Goal: Transaction & Acquisition: Book appointment/travel/reservation

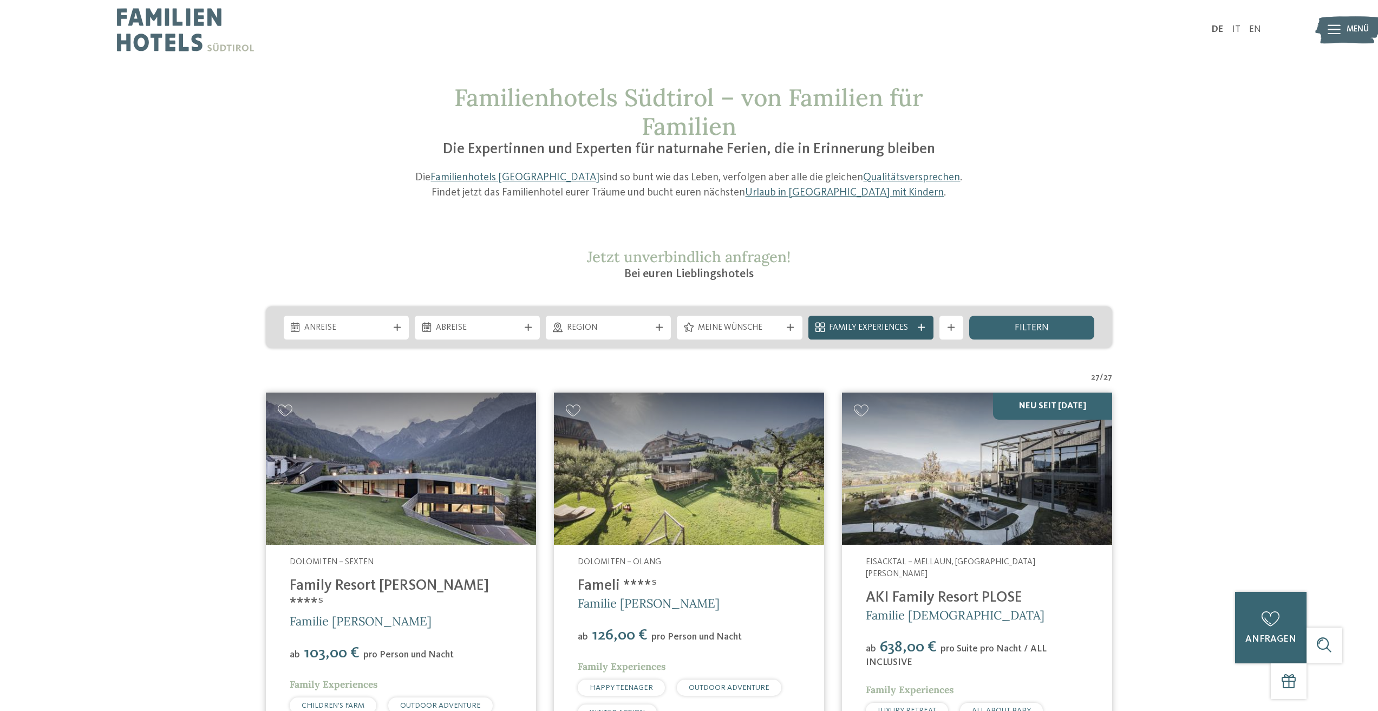
click at [922, 330] on icon at bounding box center [920, 327] width 7 height 7
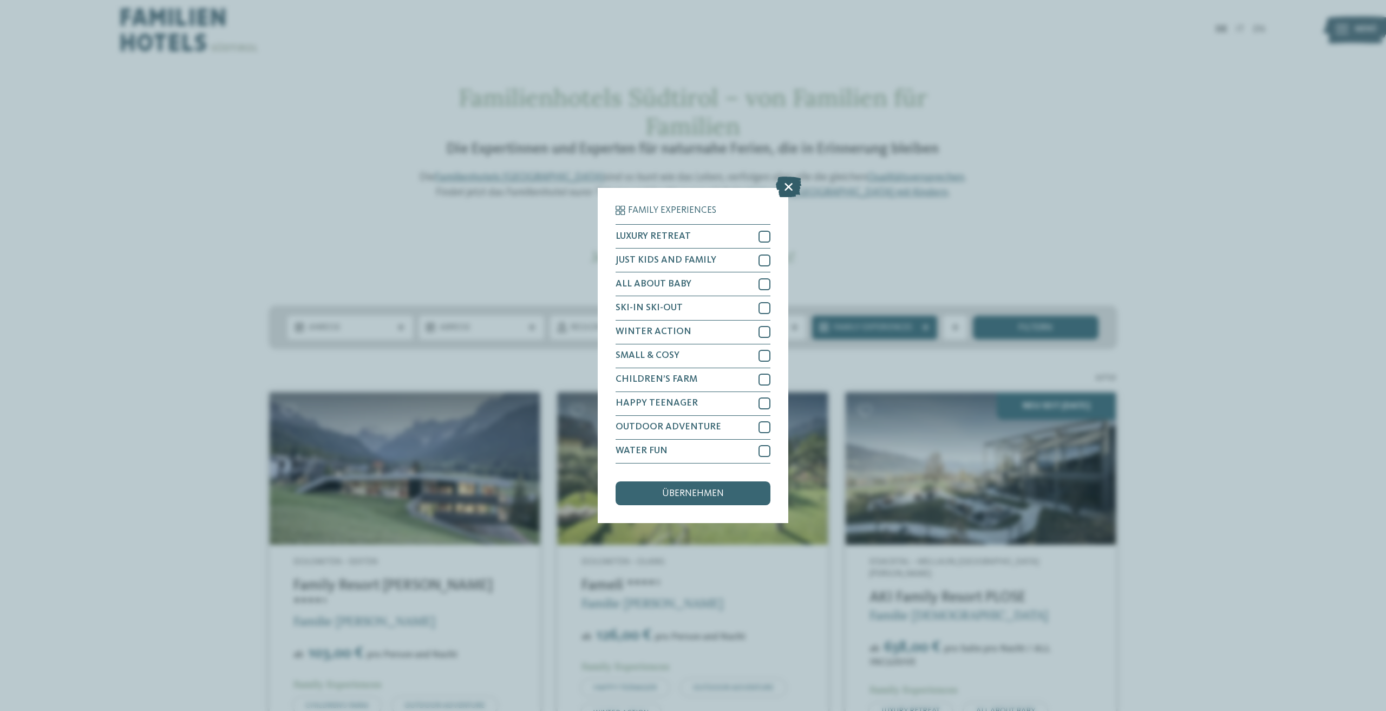
click at [791, 189] on icon at bounding box center [788, 187] width 25 height 21
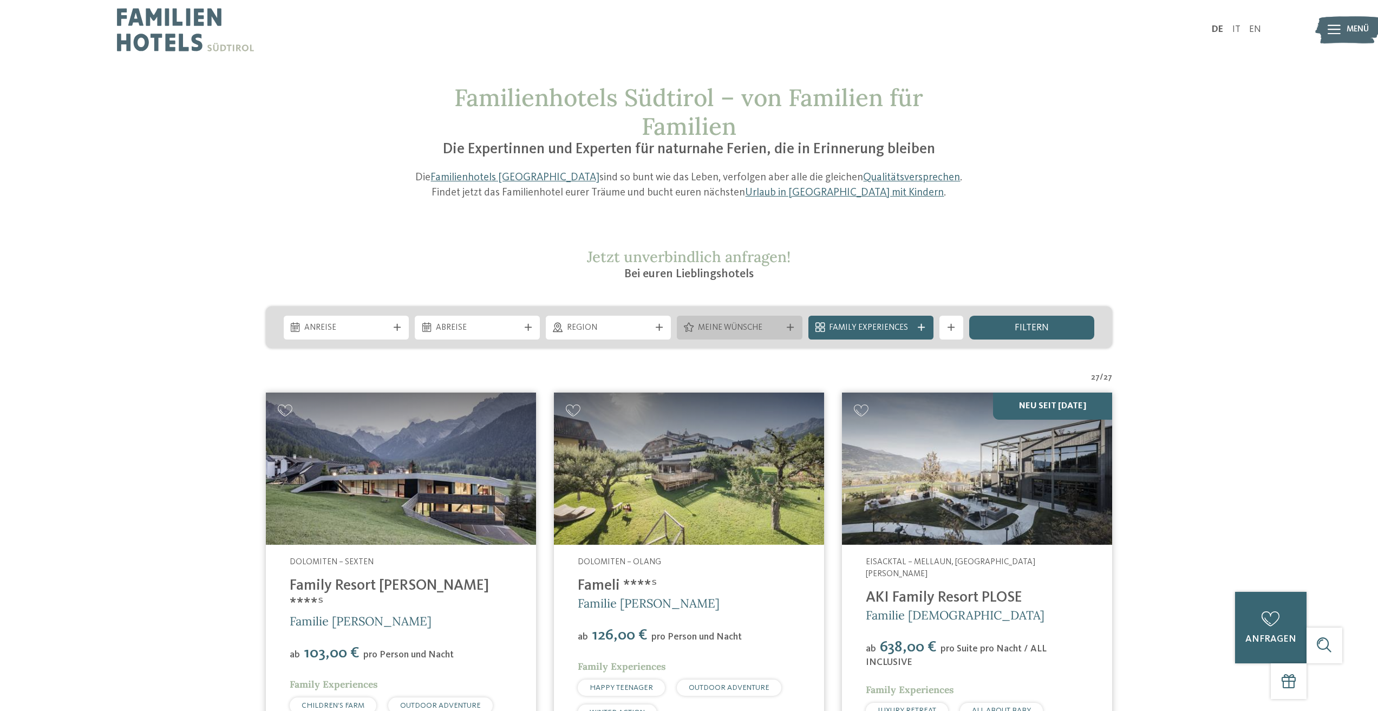
click at [788, 336] on div "Meine Wünsche" at bounding box center [739, 328] width 125 height 24
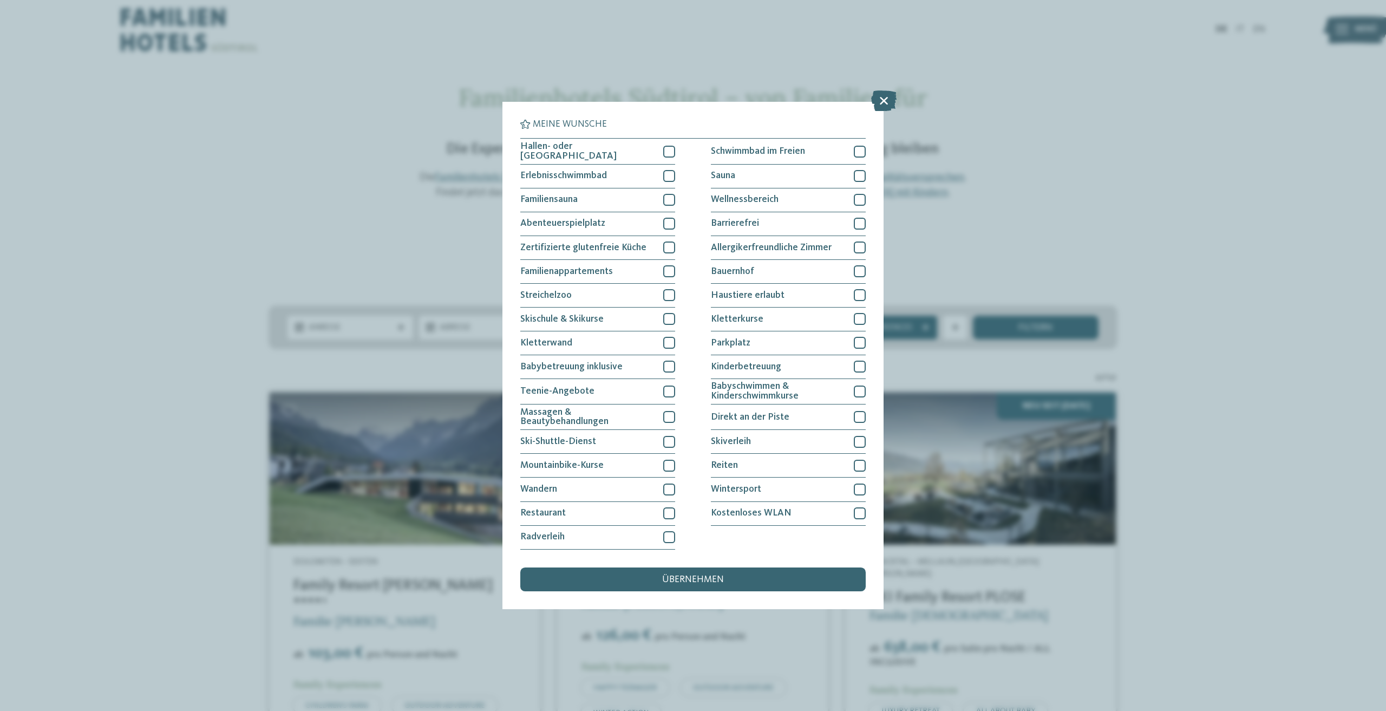
click at [868, 292] on div "Meine Wünsche [GEOGRAPHIC_DATA] Schwimmbad im Freien [GEOGRAPHIC_DATA]" at bounding box center [693, 355] width 382 height 507
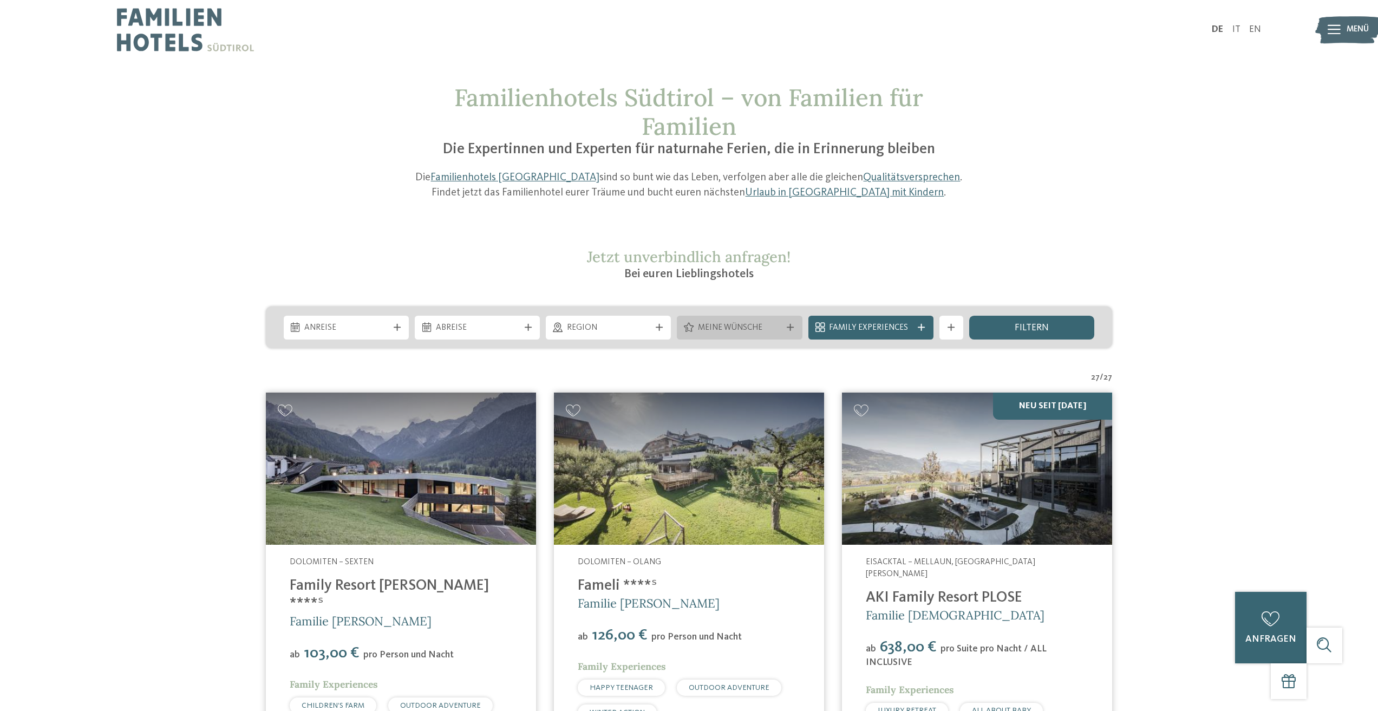
click at [790, 326] on icon at bounding box center [789, 327] width 7 height 7
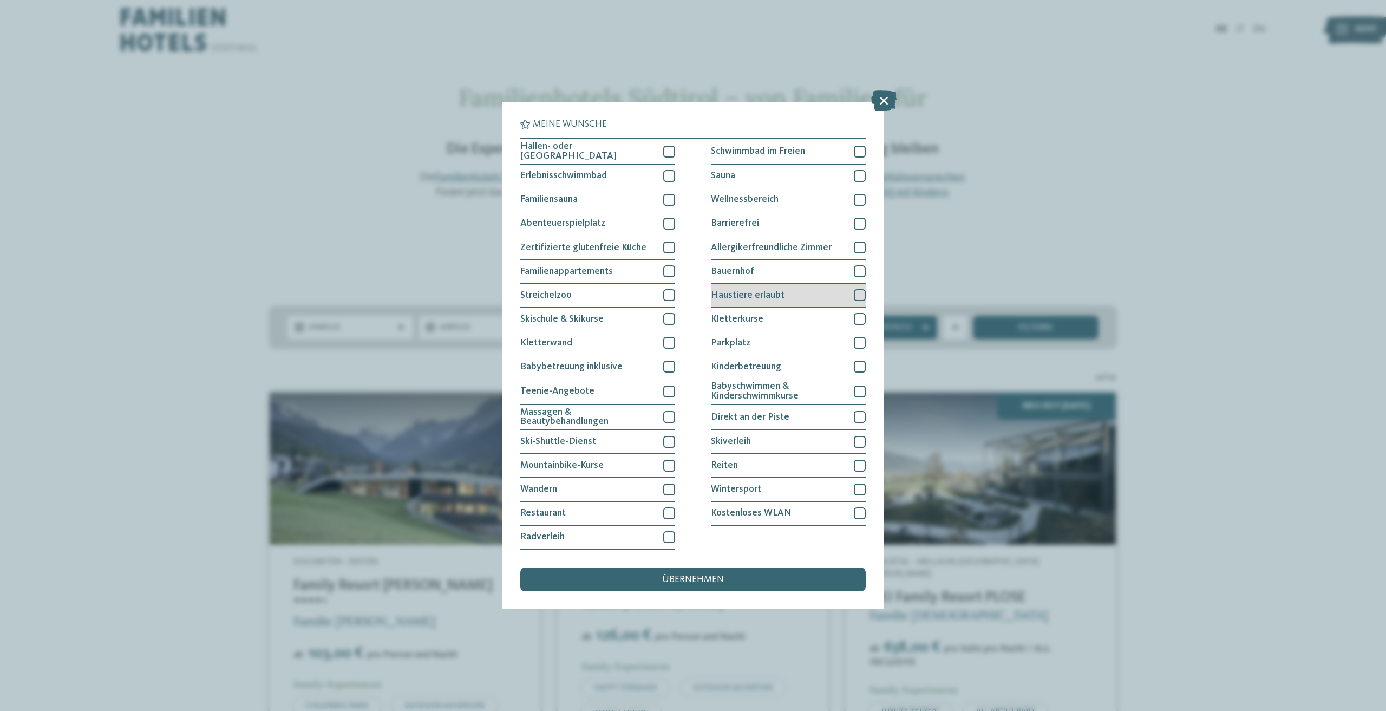
click at [862, 296] on div at bounding box center [860, 295] width 12 height 12
click at [711, 583] on span "übernehmen" at bounding box center [693, 580] width 62 height 10
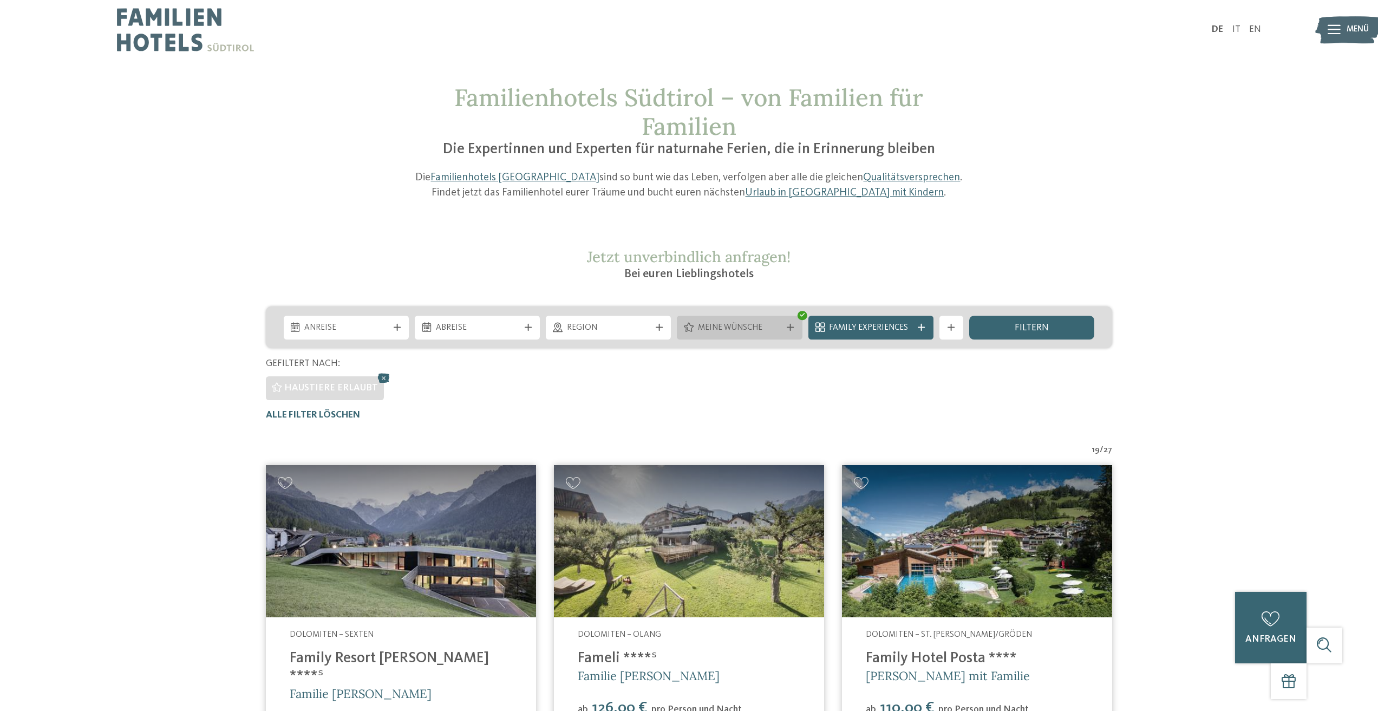
click at [795, 332] on div "Meine Wünsche" at bounding box center [739, 328] width 125 height 24
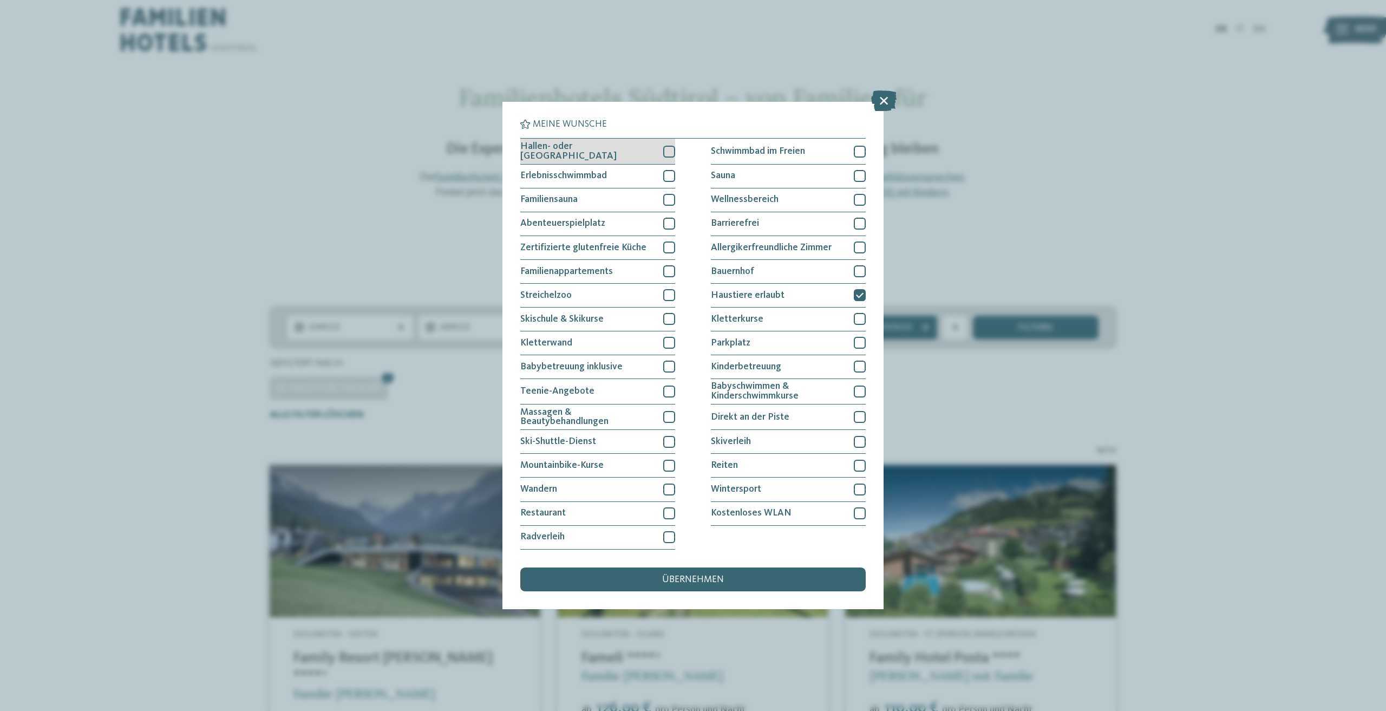
click at [666, 151] on div at bounding box center [669, 152] width 12 height 12
click at [669, 175] on div at bounding box center [669, 176] width 12 height 12
click at [861, 154] on div at bounding box center [860, 152] width 12 height 12
click at [857, 198] on div at bounding box center [860, 200] width 12 height 12
click at [731, 583] on div "übernehmen" at bounding box center [692, 579] width 345 height 24
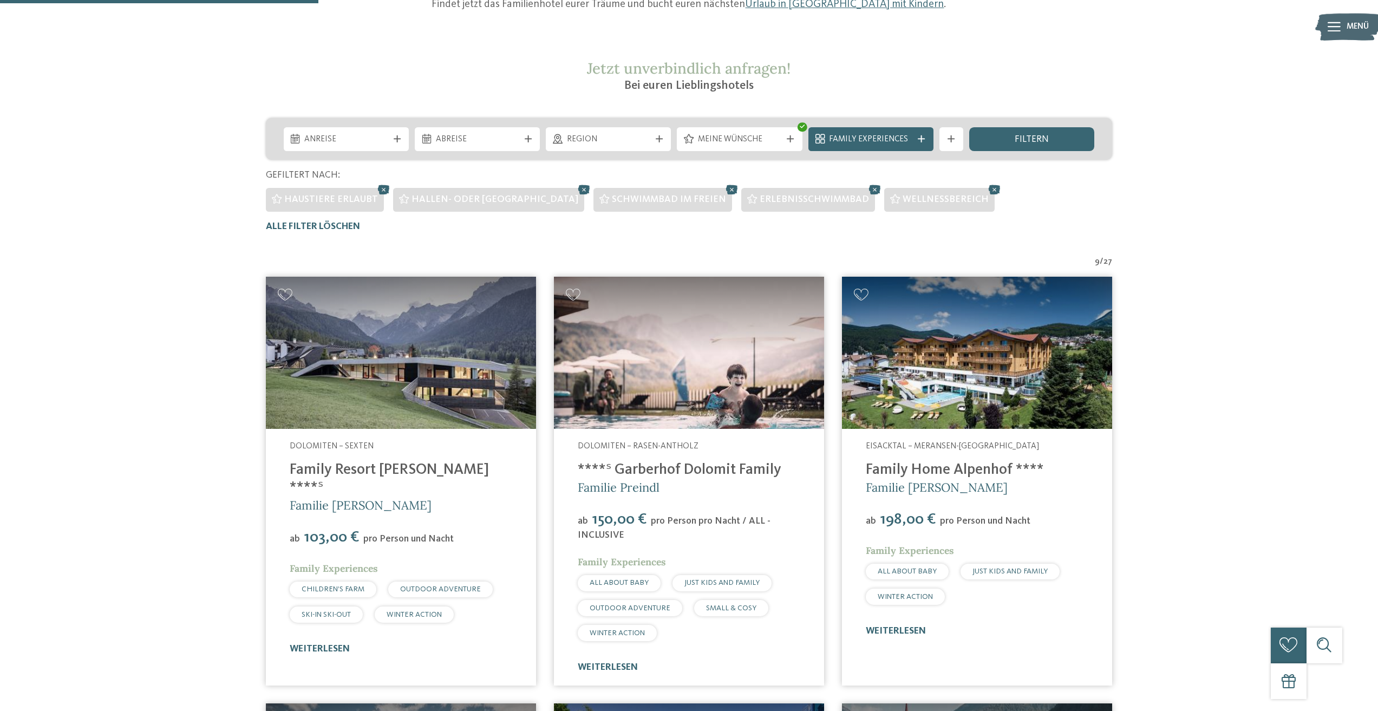
scroll to position [18, 0]
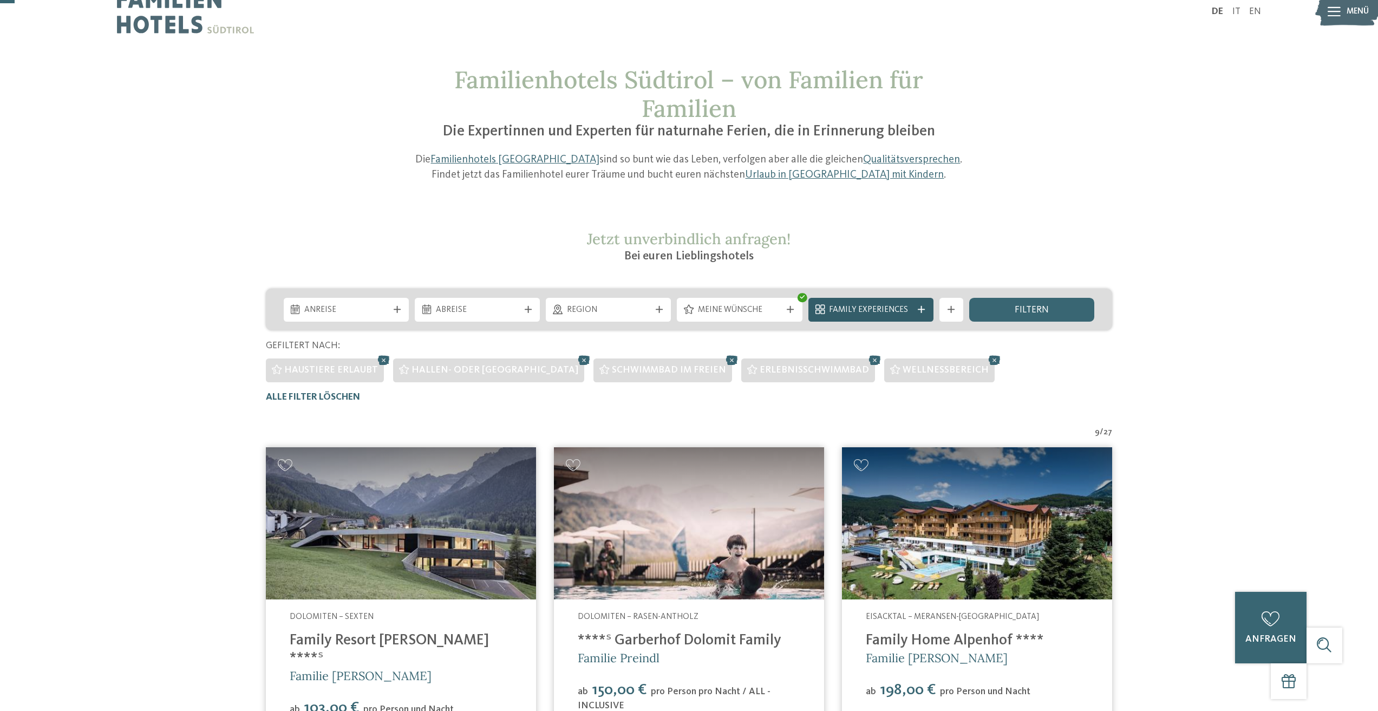
click at [926, 310] on div at bounding box center [921, 309] width 12 height 7
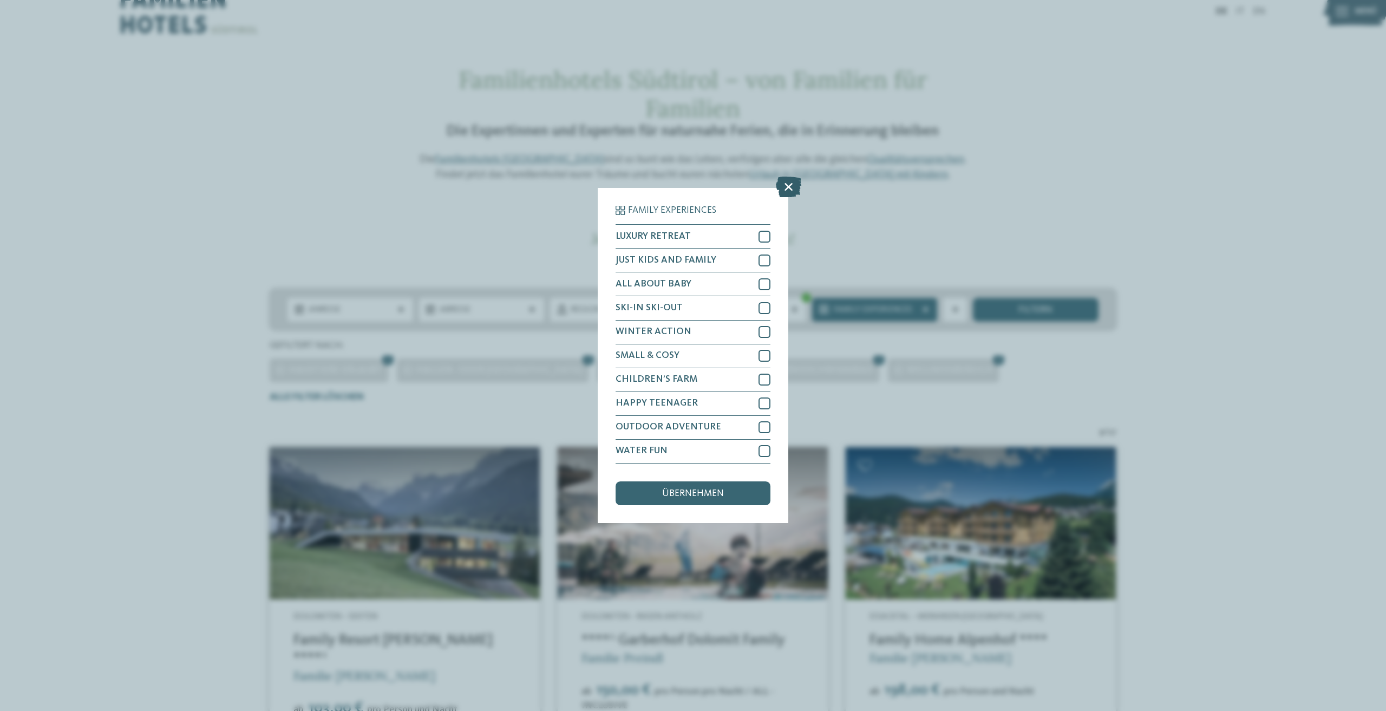
click at [784, 187] on icon at bounding box center [788, 187] width 25 height 21
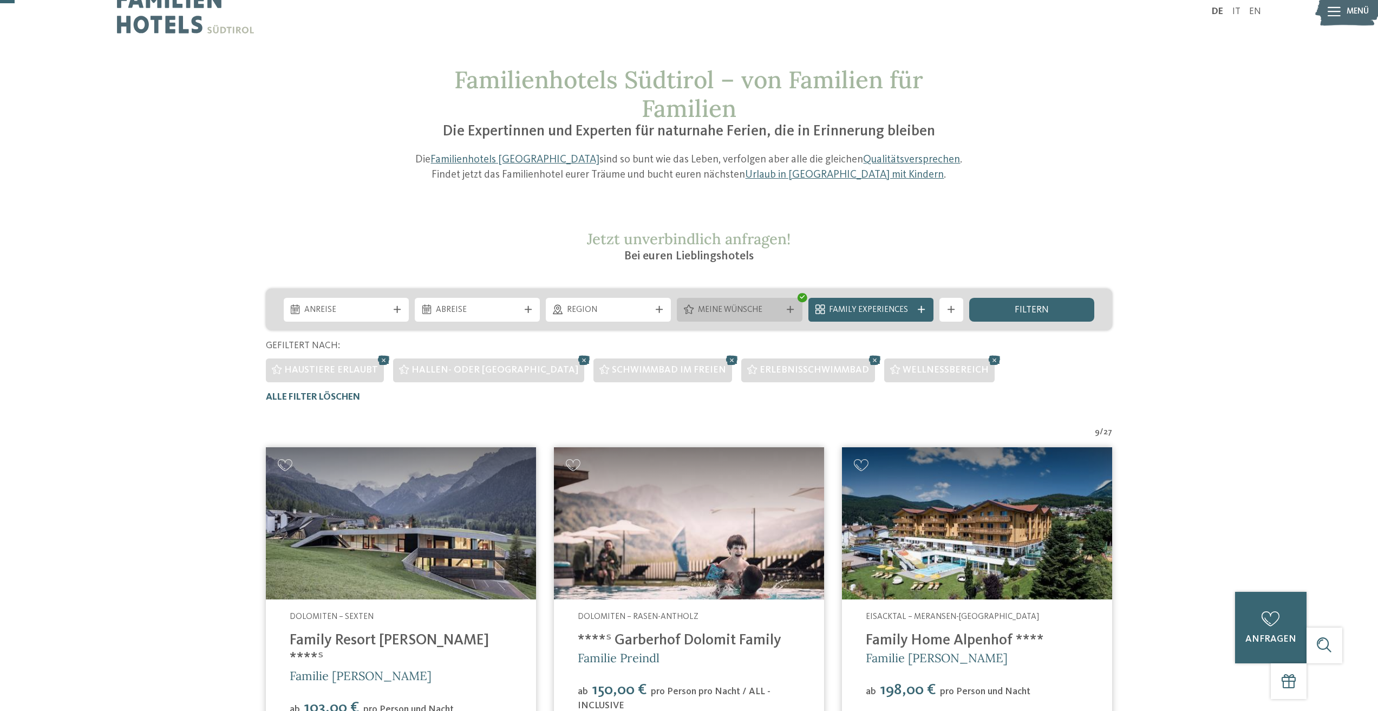
click at [788, 309] on icon at bounding box center [789, 309] width 7 height 7
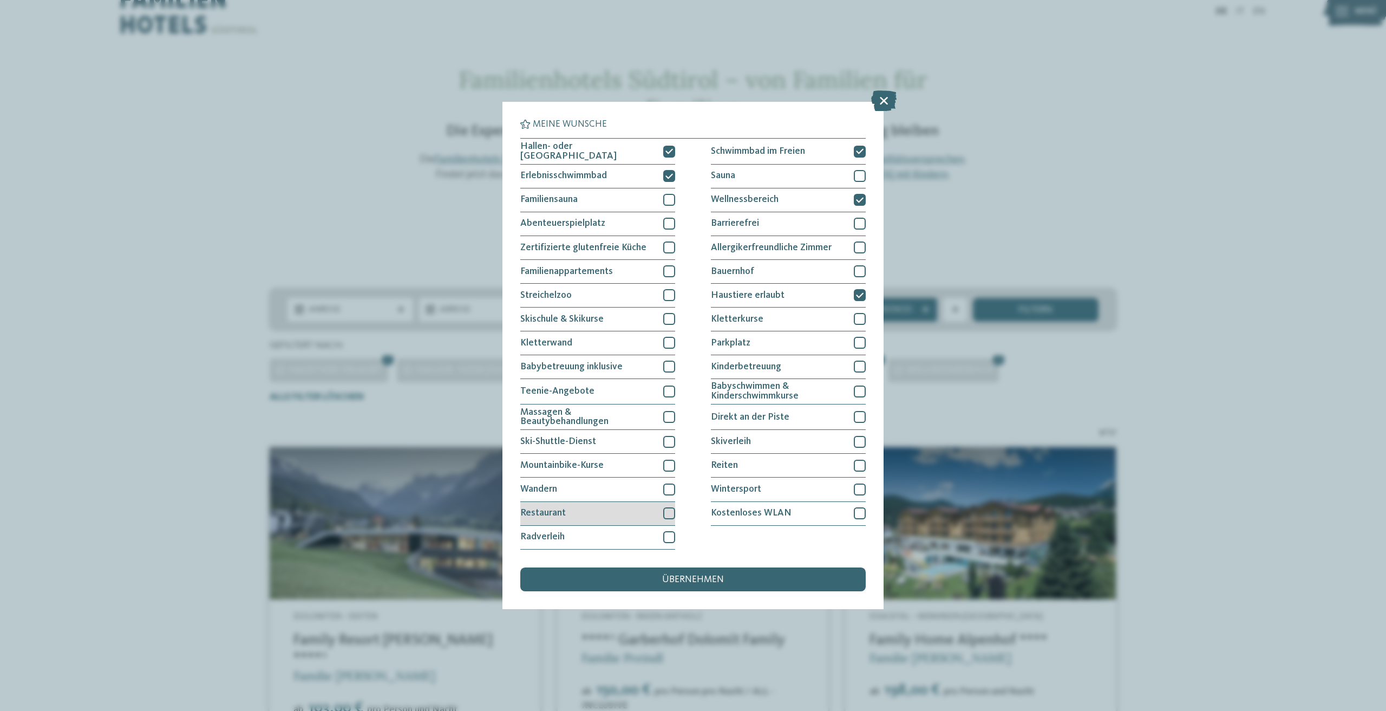
click at [665, 510] on div at bounding box center [669, 513] width 12 height 12
click at [721, 576] on span "übernehmen" at bounding box center [693, 580] width 62 height 10
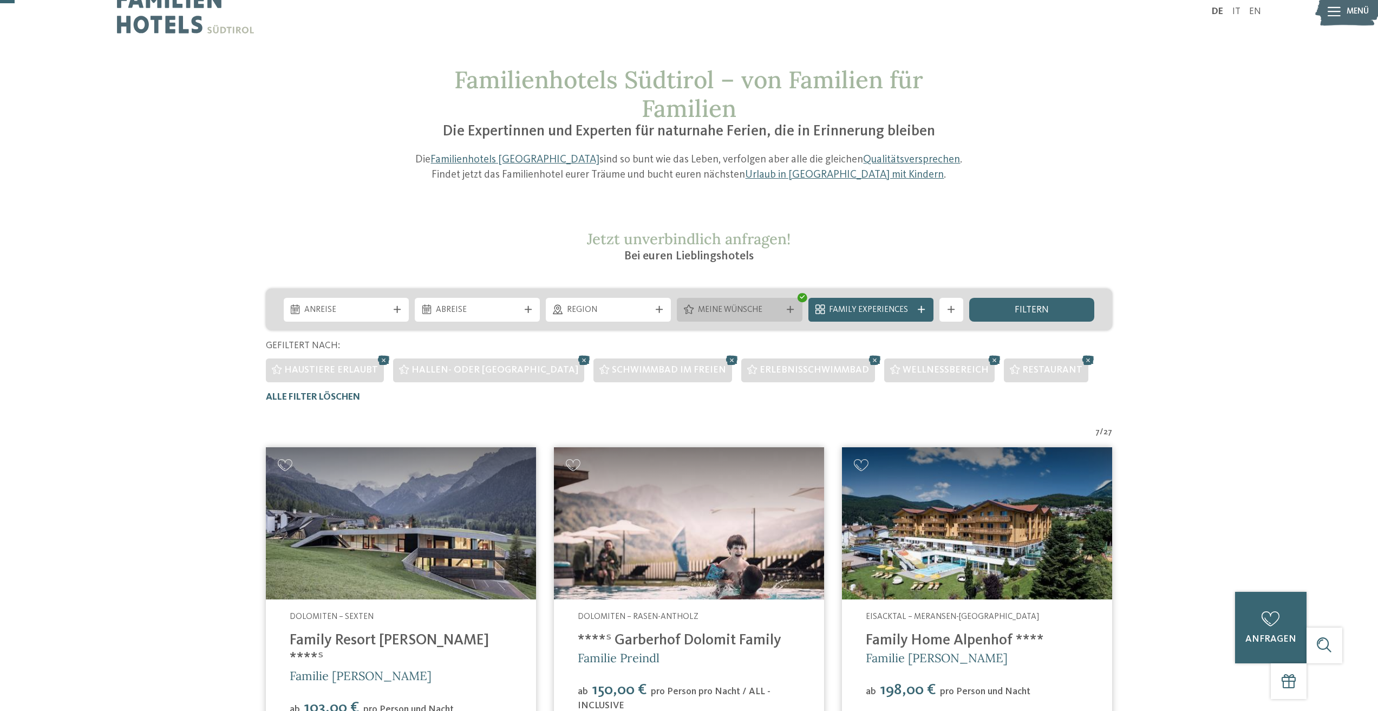
click at [793, 306] on icon at bounding box center [789, 309] width 7 height 7
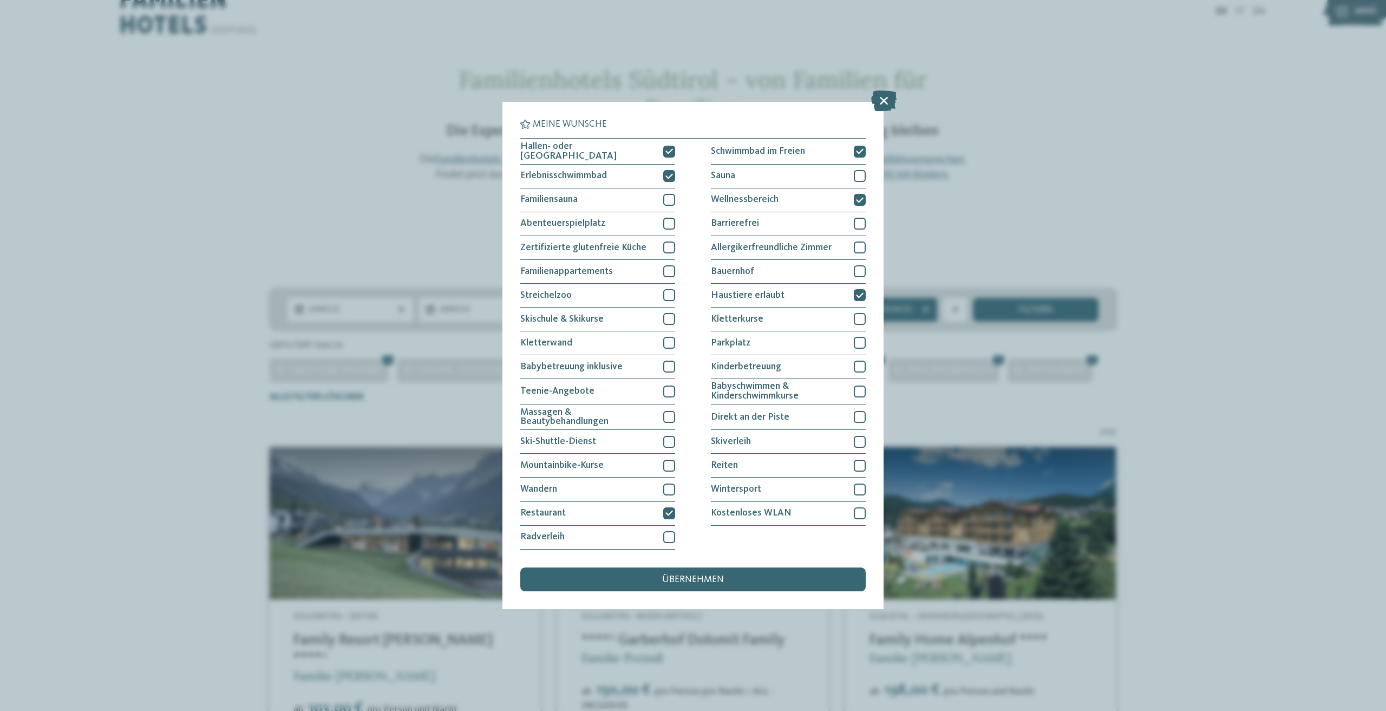
click at [1268, 288] on div "Meine Wünsche [GEOGRAPHIC_DATA] Schwimmbad im Freien" at bounding box center [693, 355] width 1386 height 711
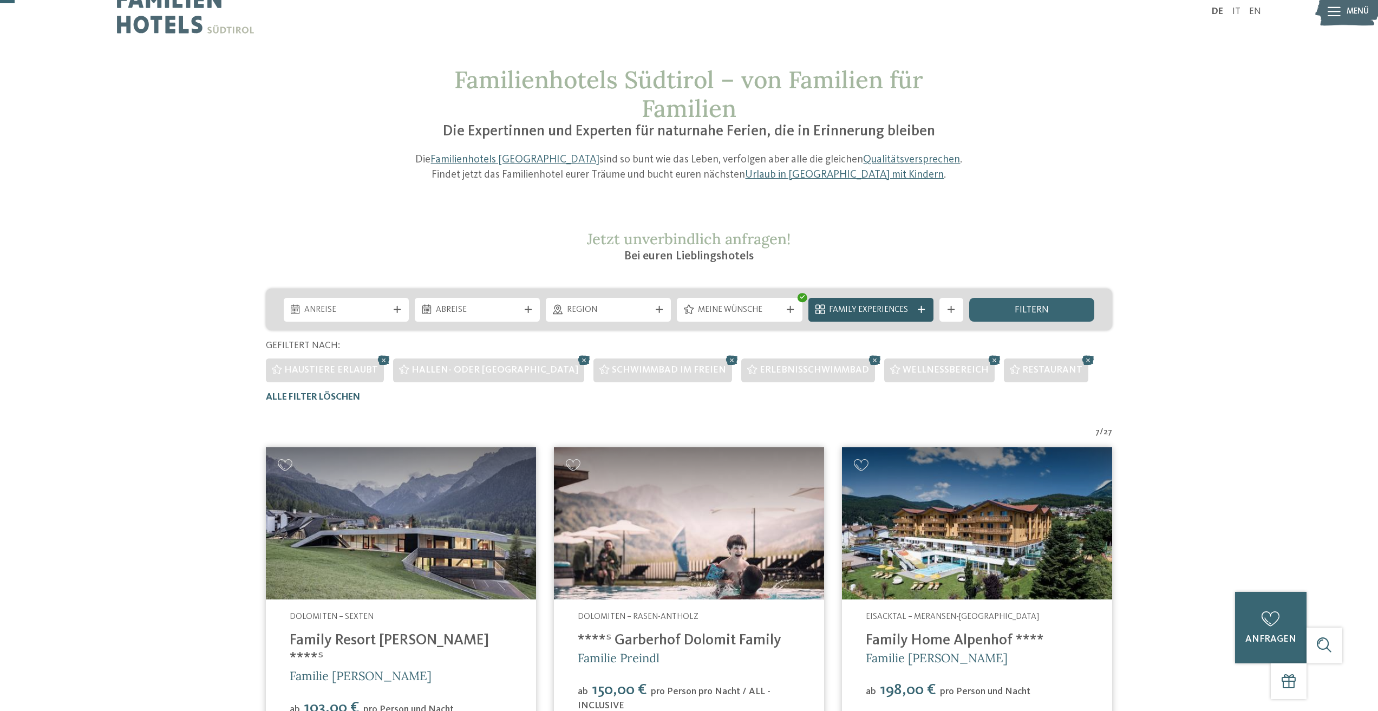
click at [922, 307] on icon at bounding box center [920, 309] width 7 height 7
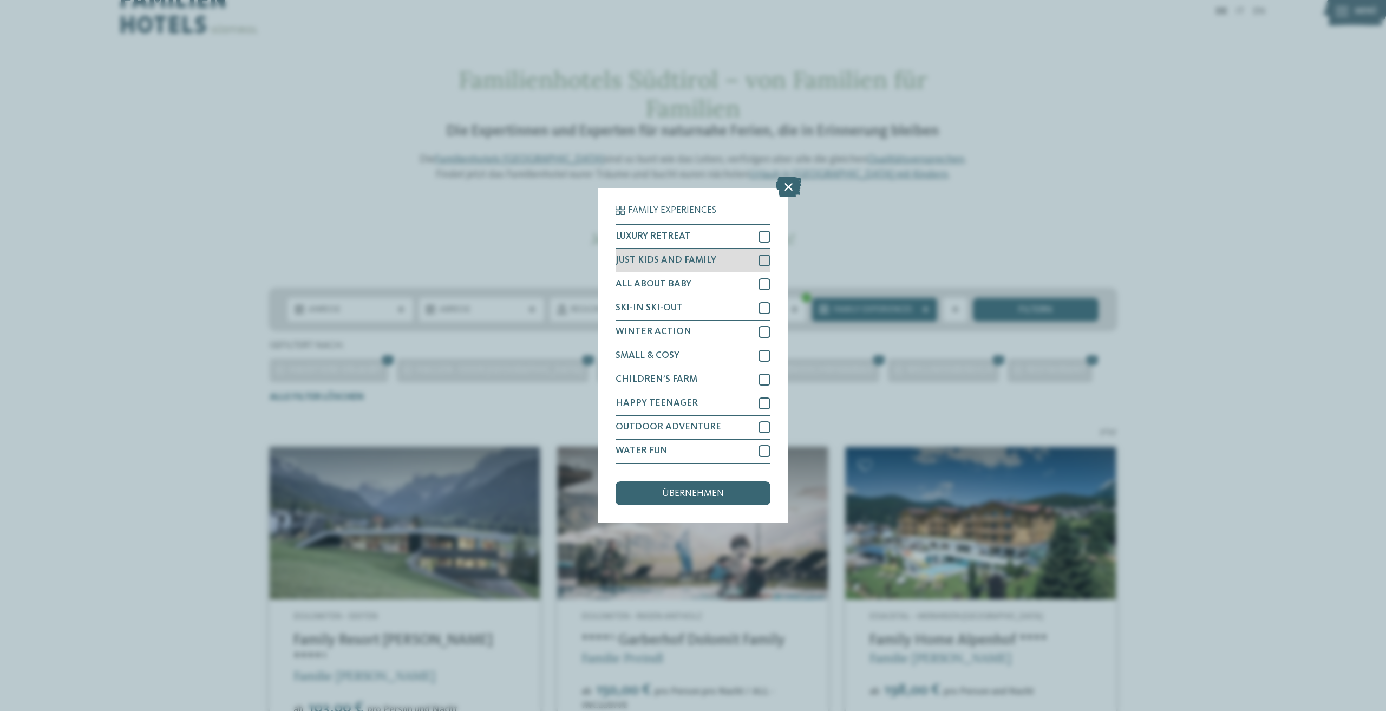
click at [765, 258] on div at bounding box center [764, 260] width 12 height 12
click at [714, 490] on span "übernehmen" at bounding box center [693, 494] width 62 height 10
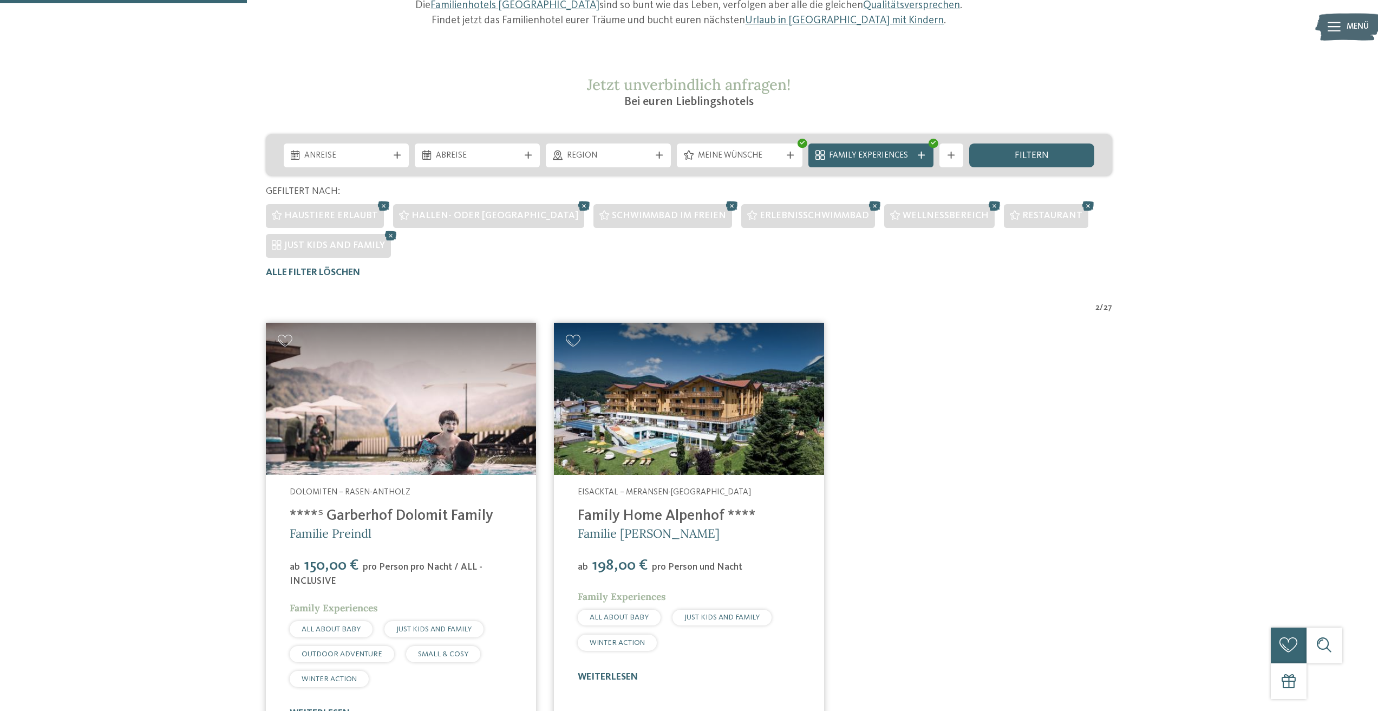
scroll to position [156, 0]
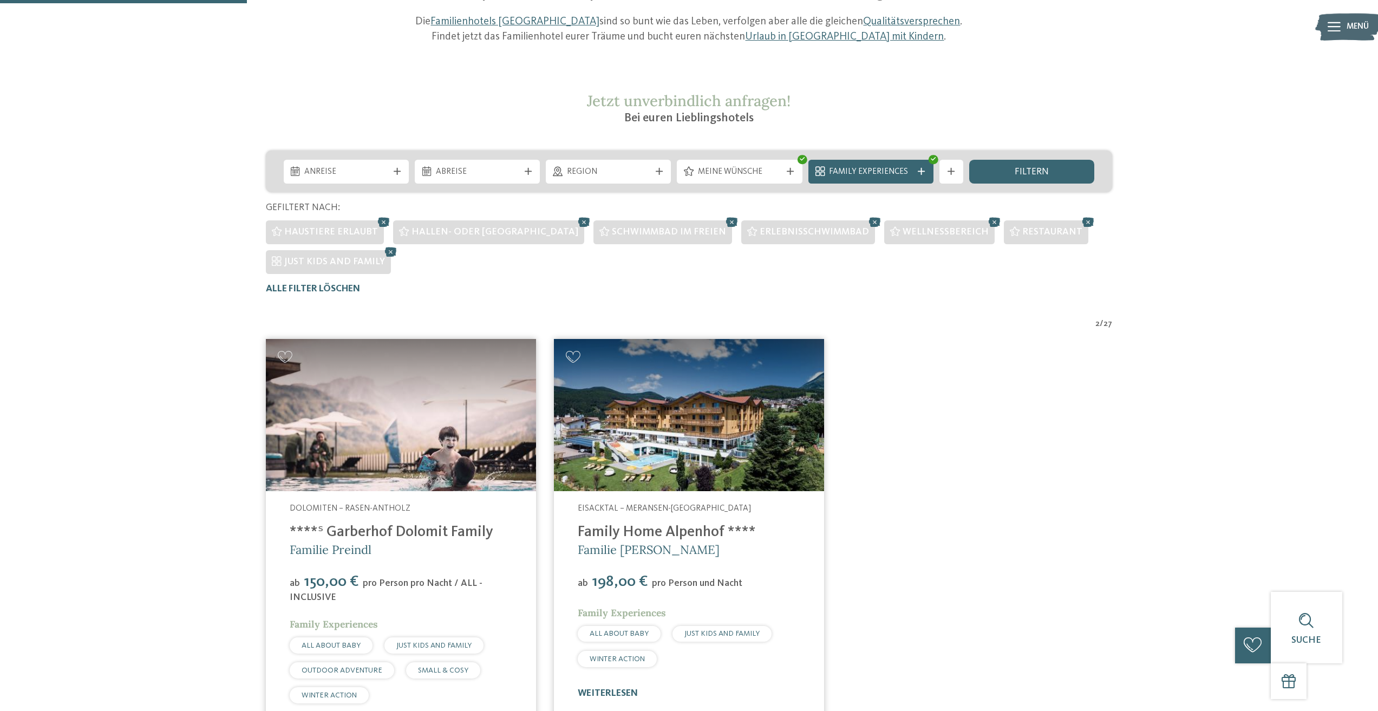
click at [688, 417] on img at bounding box center [689, 415] width 270 height 152
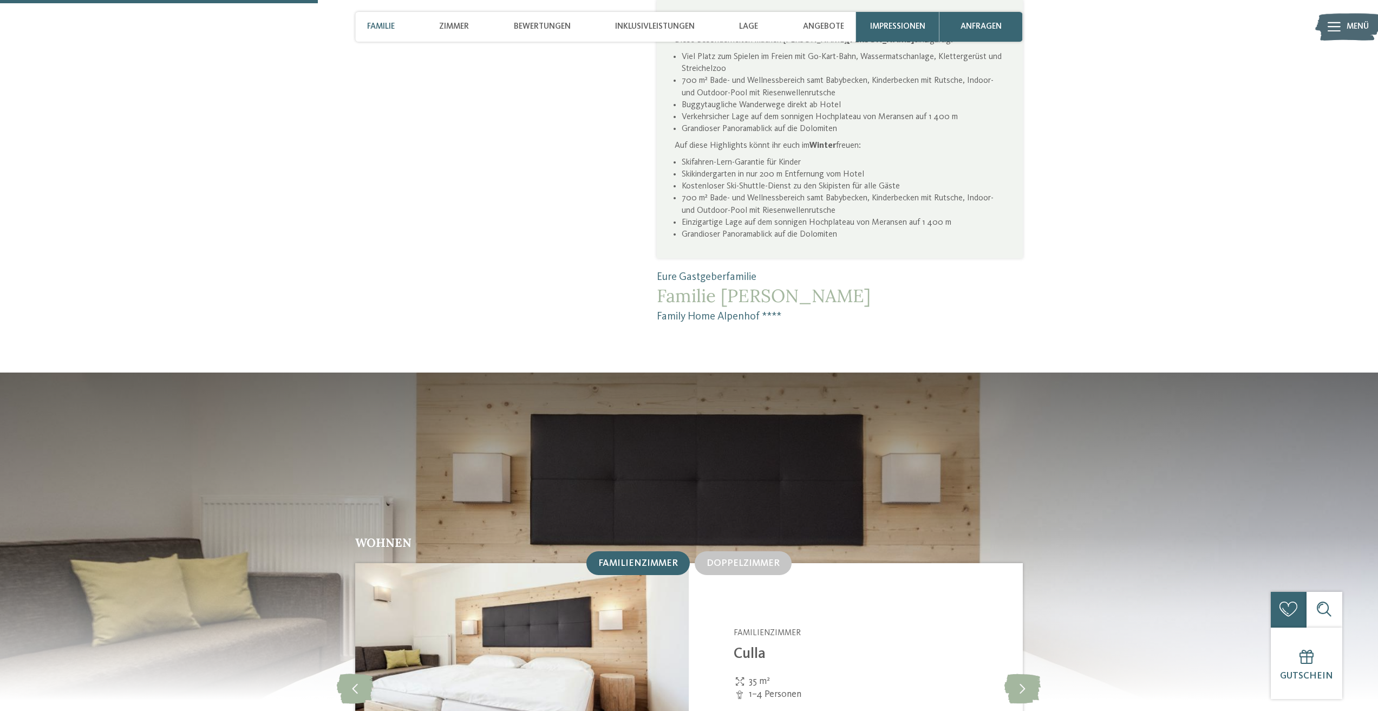
scroll to position [1137, 0]
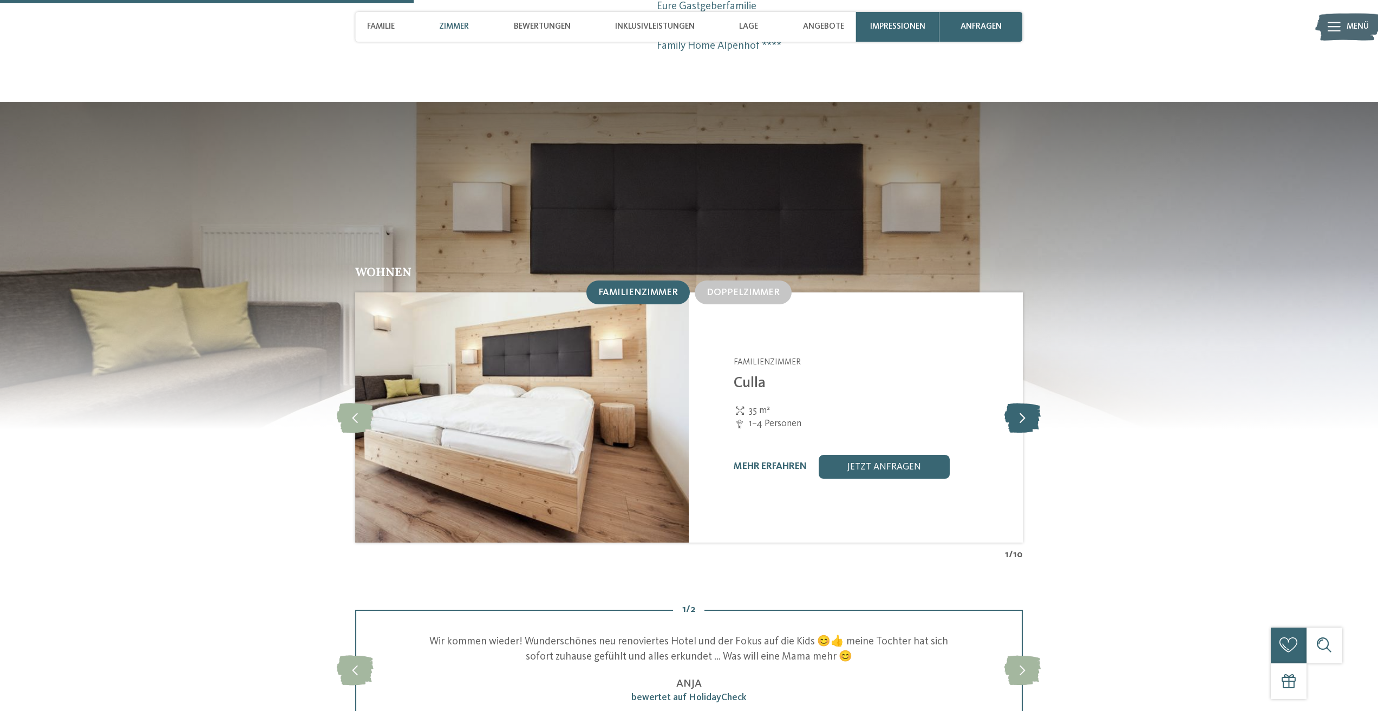
click at [1021, 406] on icon at bounding box center [1022, 418] width 36 height 30
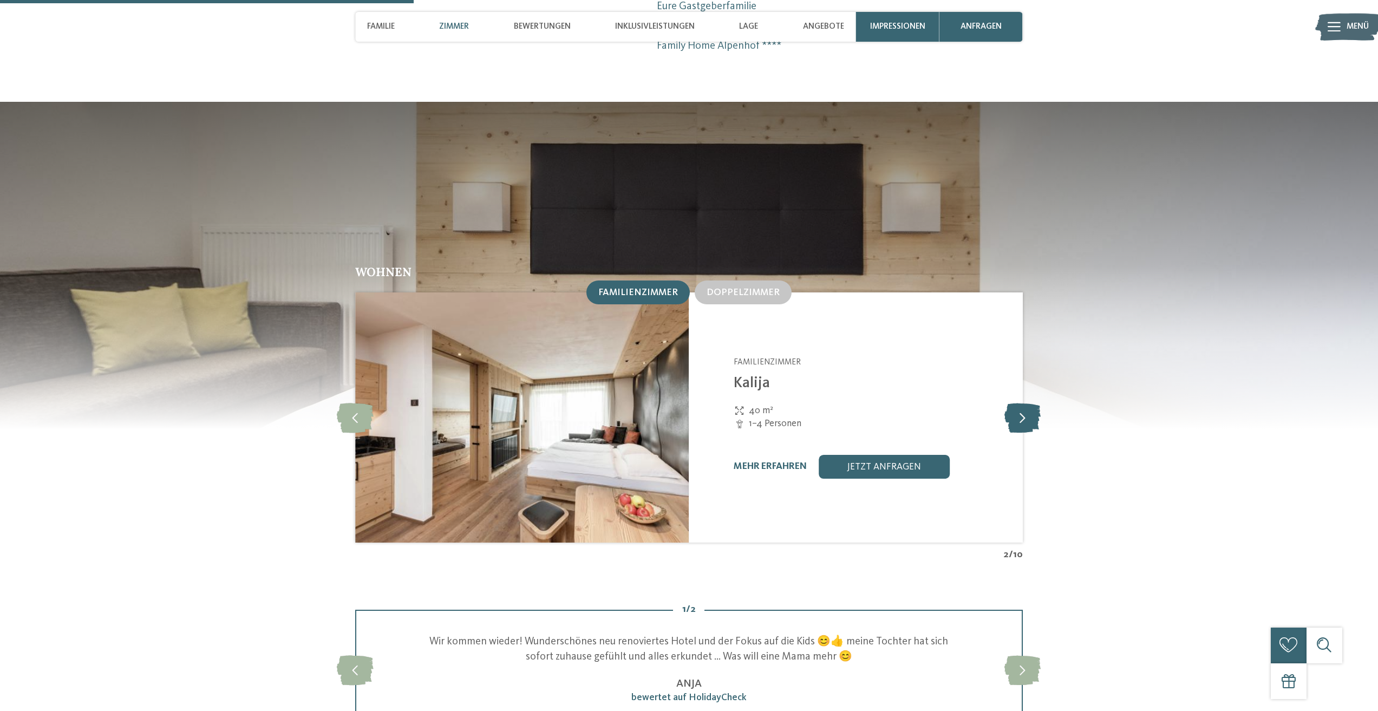
click at [1021, 409] on icon at bounding box center [1022, 418] width 36 height 30
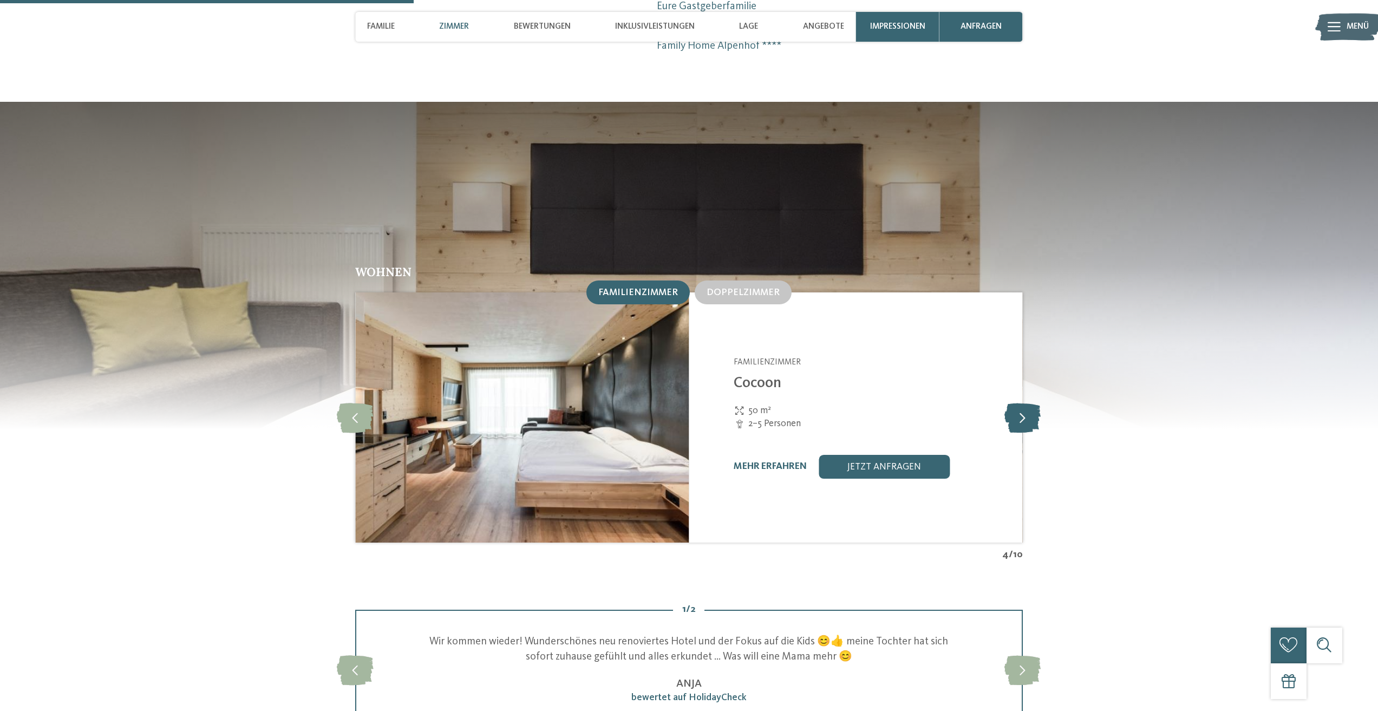
click at [1021, 409] on icon at bounding box center [1022, 418] width 36 height 30
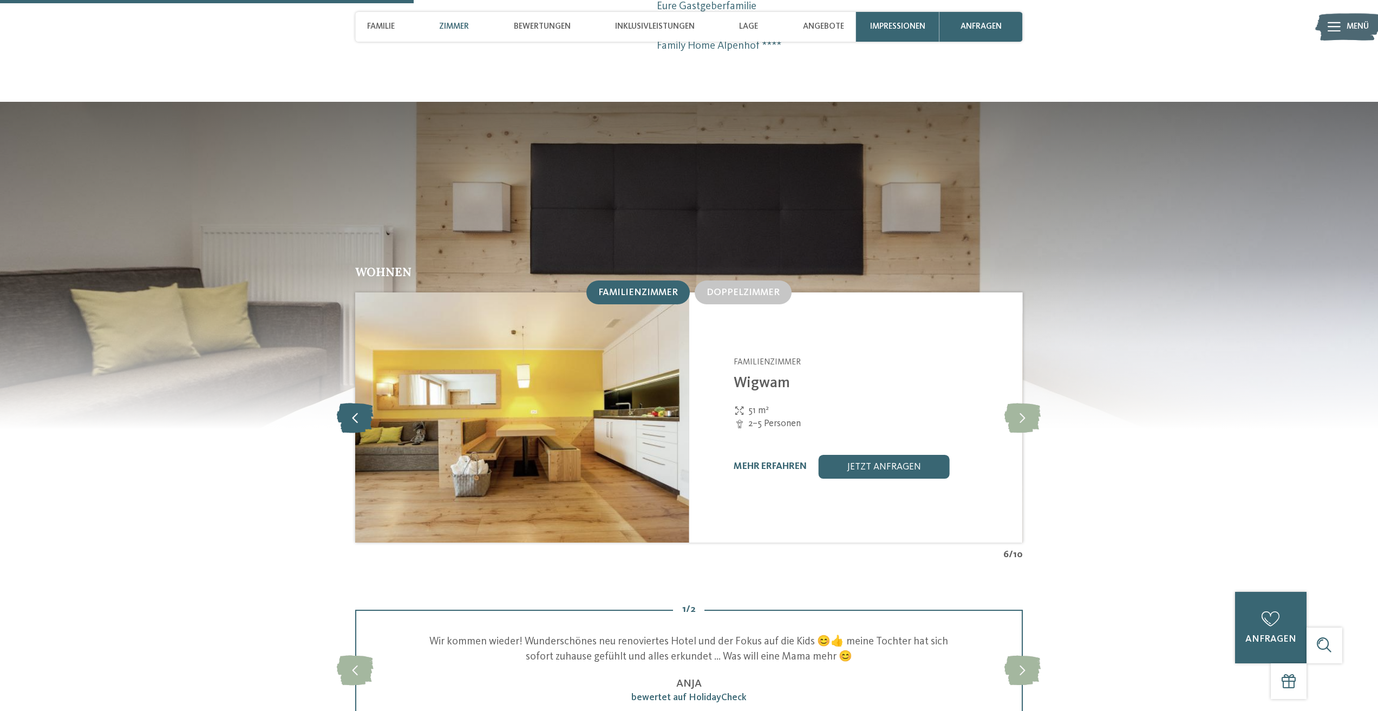
click at [355, 403] on icon at bounding box center [355, 418] width 37 height 30
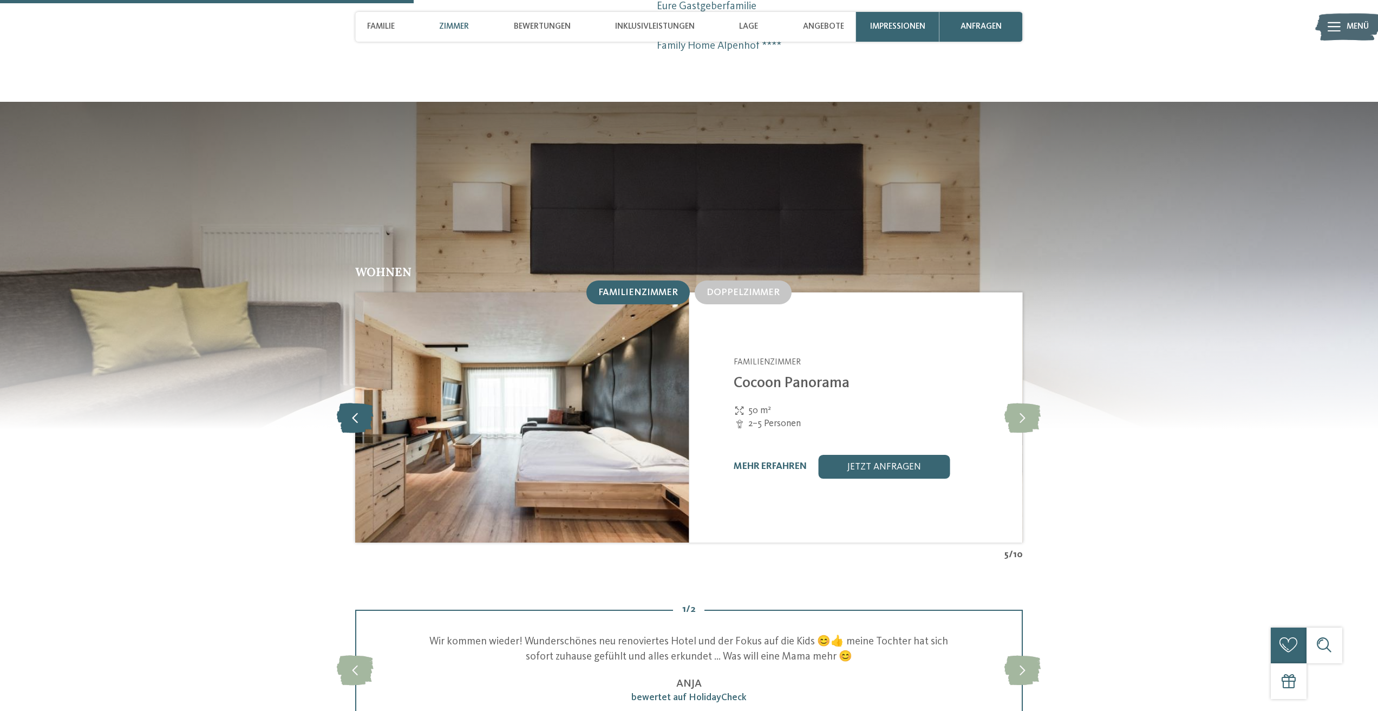
click at [355, 403] on icon at bounding box center [355, 418] width 37 height 30
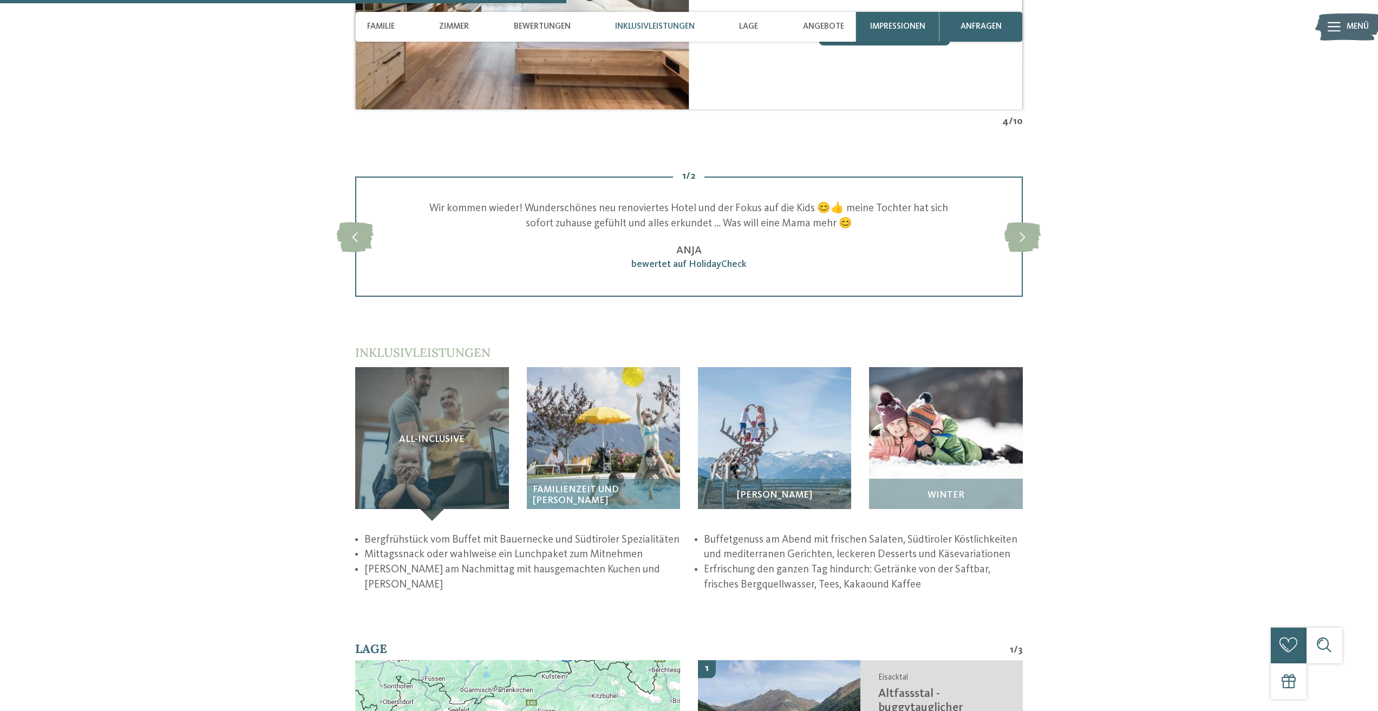
scroll to position [1516, 0]
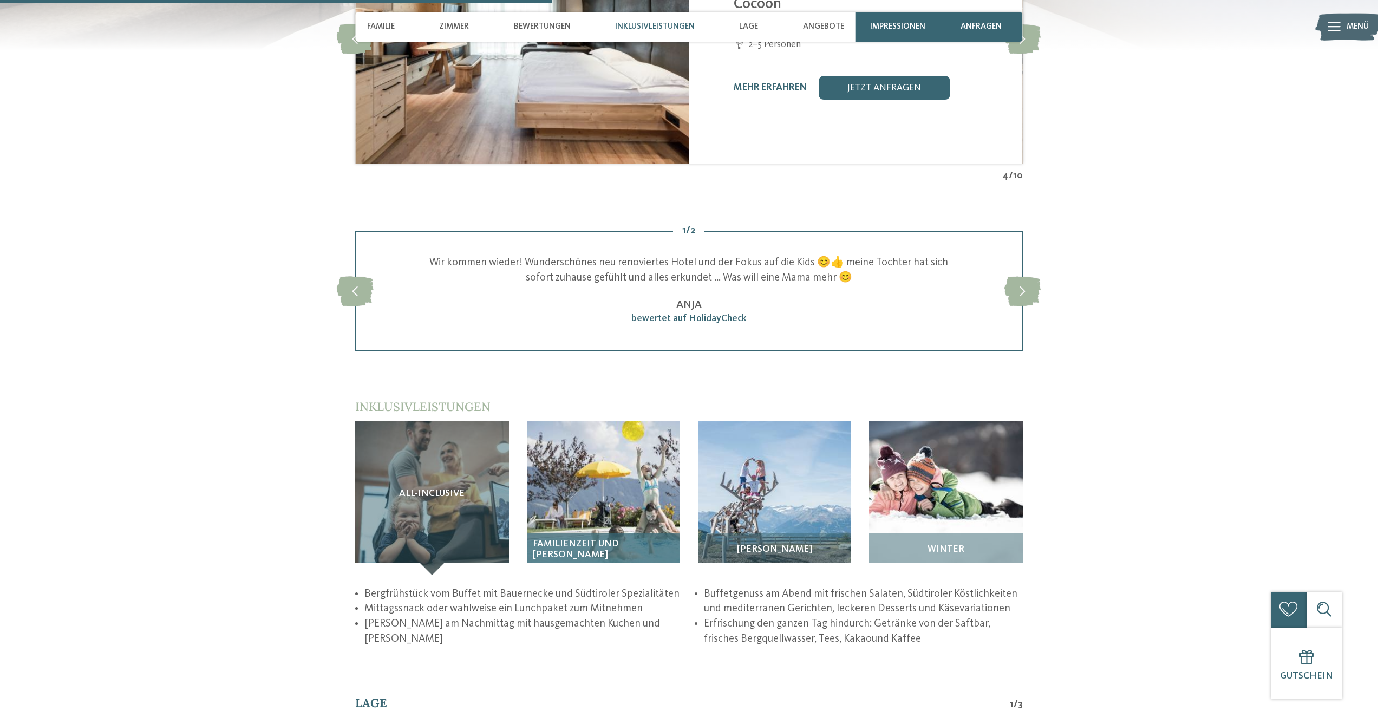
click at [584, 481] on img at bounding box center [603, 497] width 153 height 153
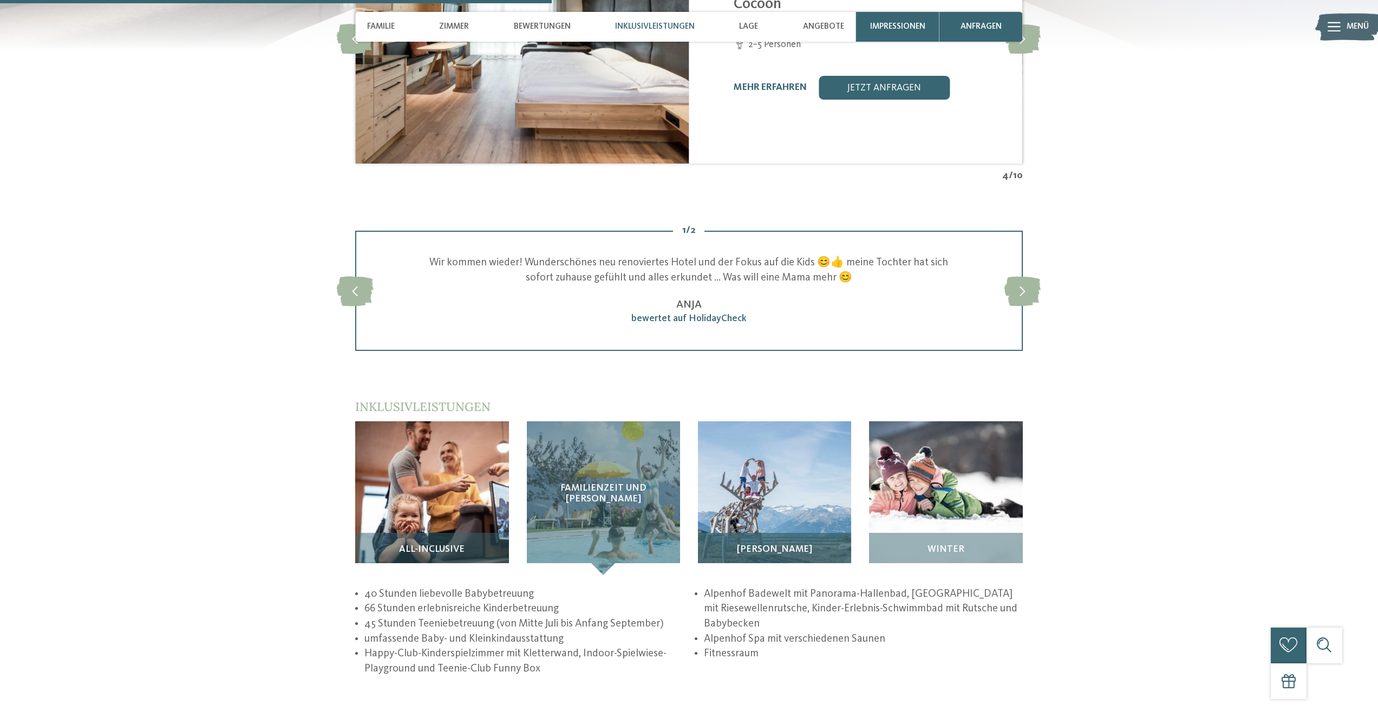
click at [774, 484] on img at bounding box center [774, 497] width 153 height 153
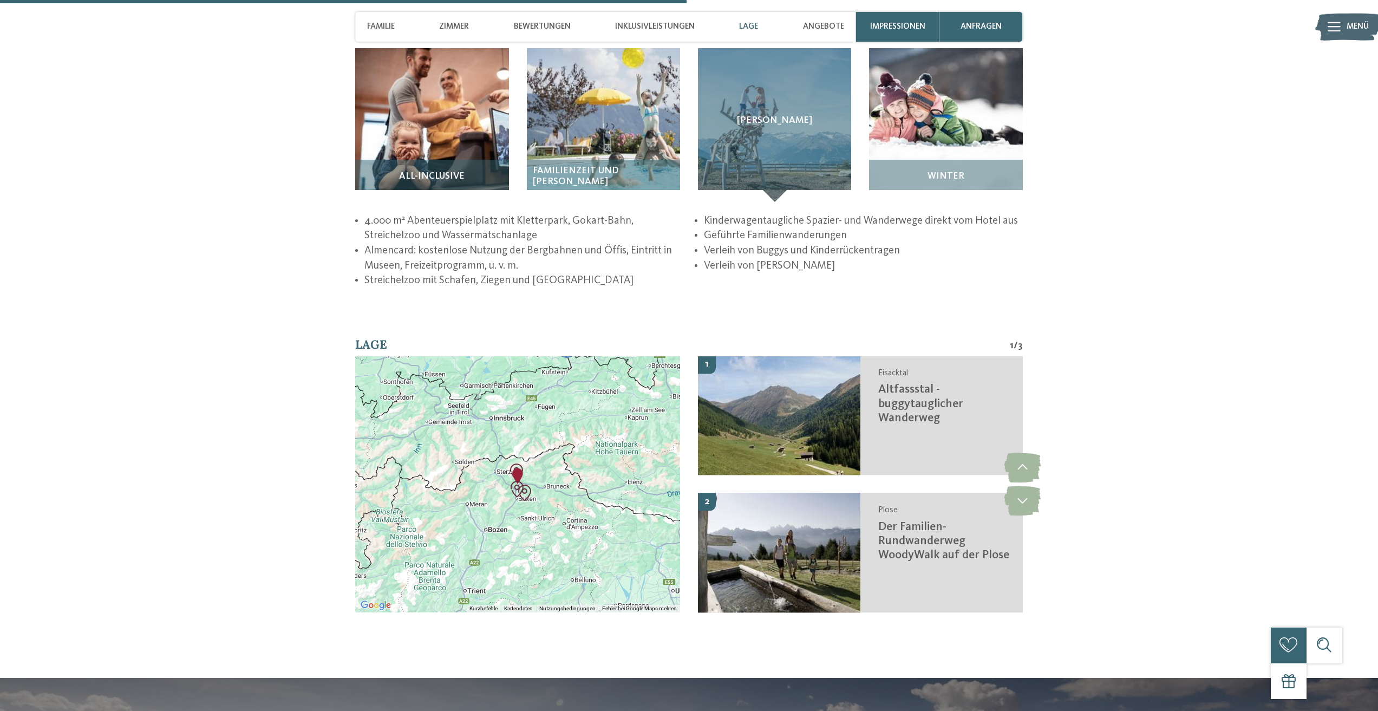
scroll to position [1894, 0]
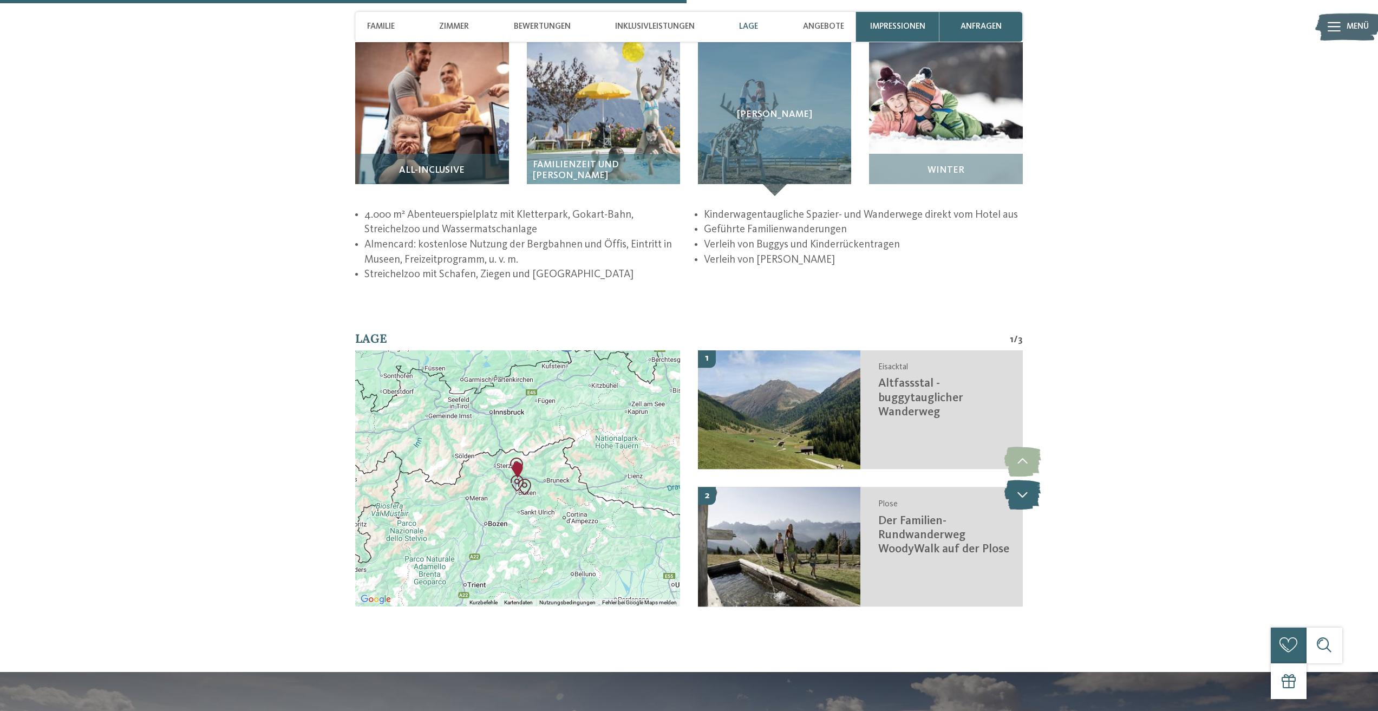
click at [1032, 481] on icon at bounding box center [1022, 495] width 36 height 30
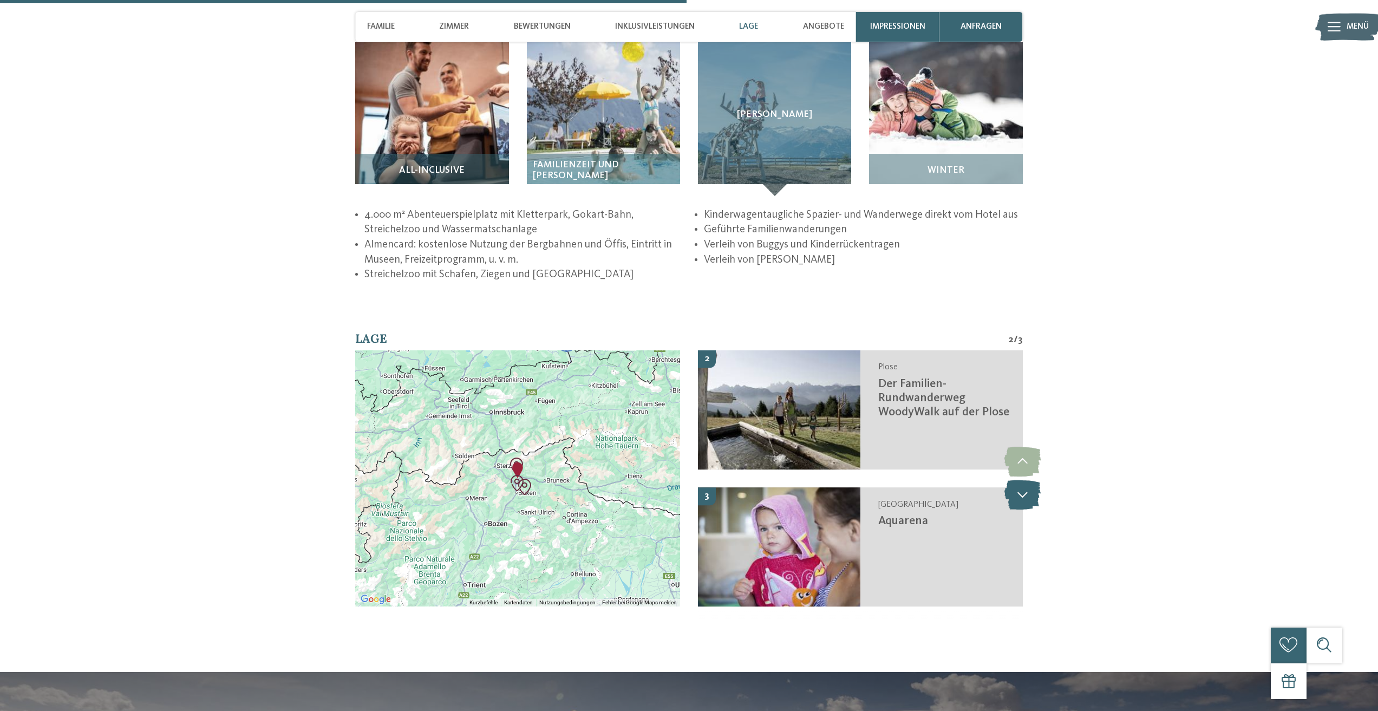
click at [1032, 481] on icon at bounding box center [1022, 495] width 36 height 30
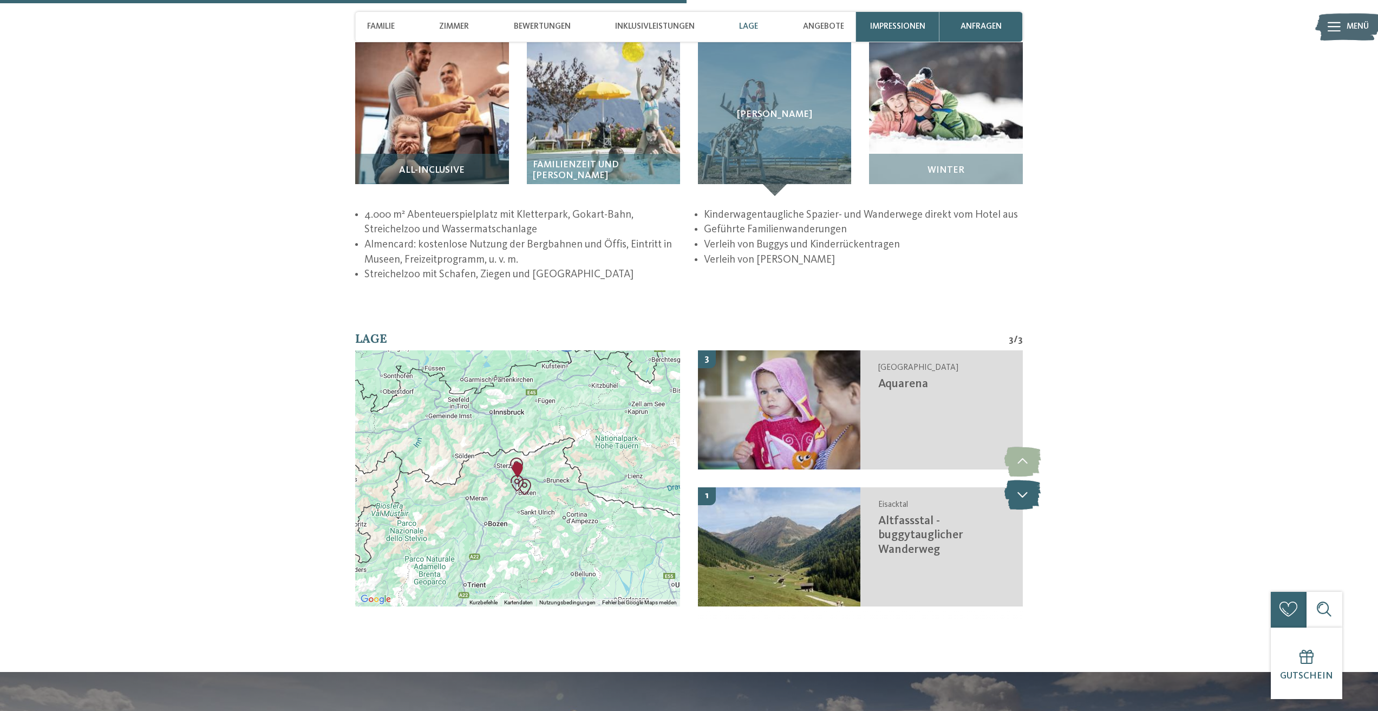
click at [1032, 481] on icon at bounding box center [1022, 495] width 36 height 30
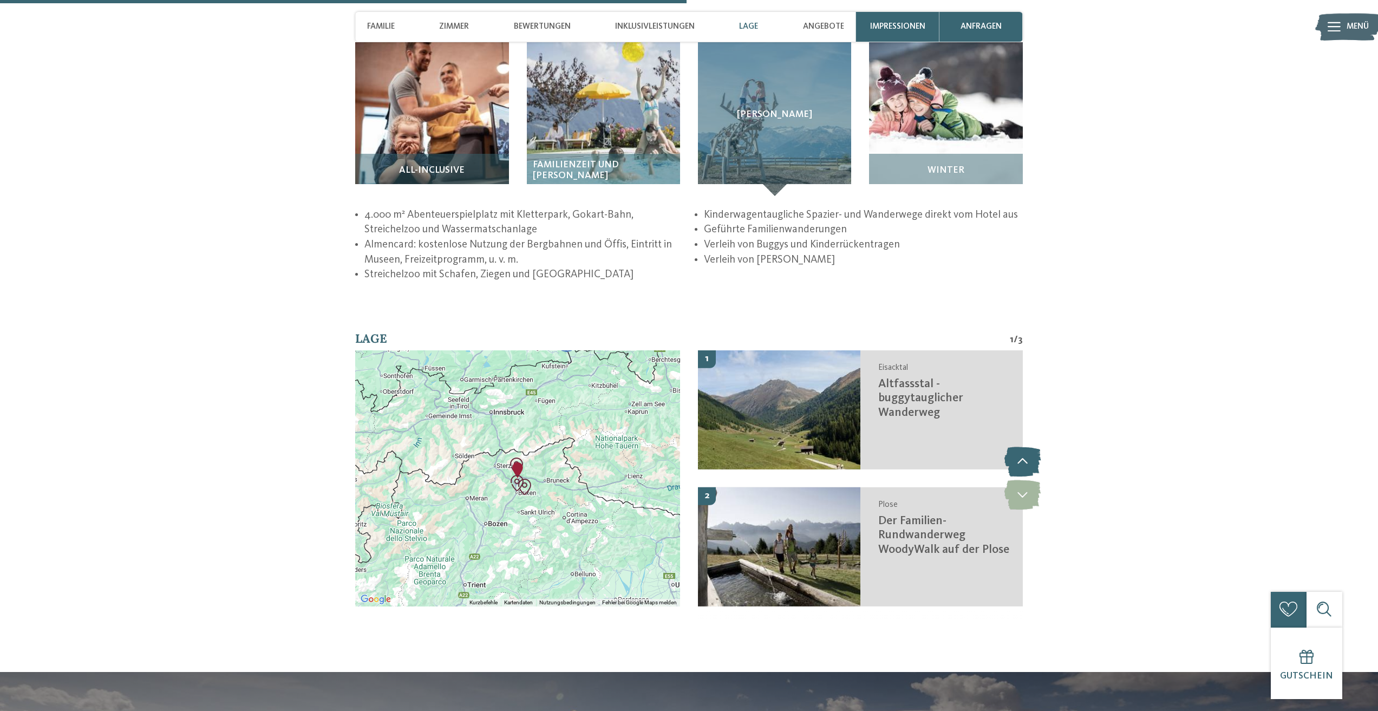
click at [1030, 453] on icon at bounding box center [1022, 462] width 36 height 30
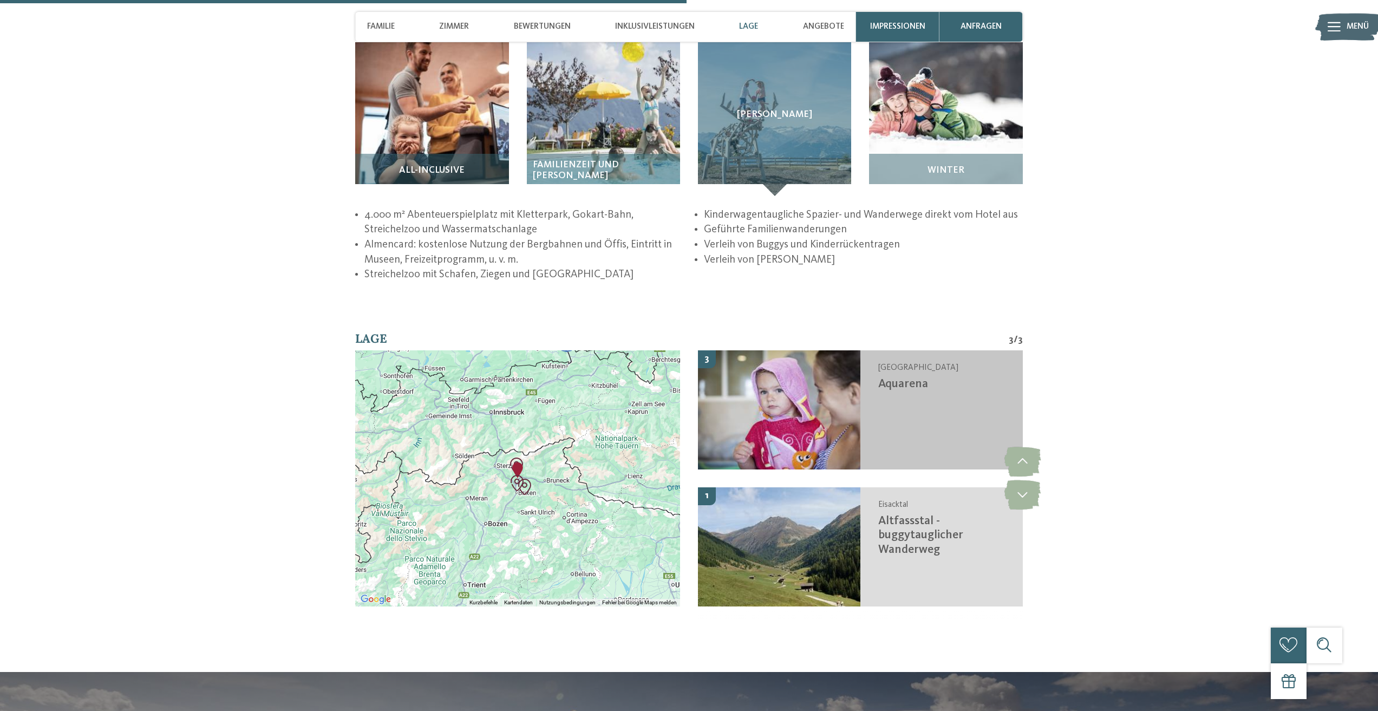
click at [899, 378] on span "Aquarena" at bounding box center [903, 384] width 50 height 12
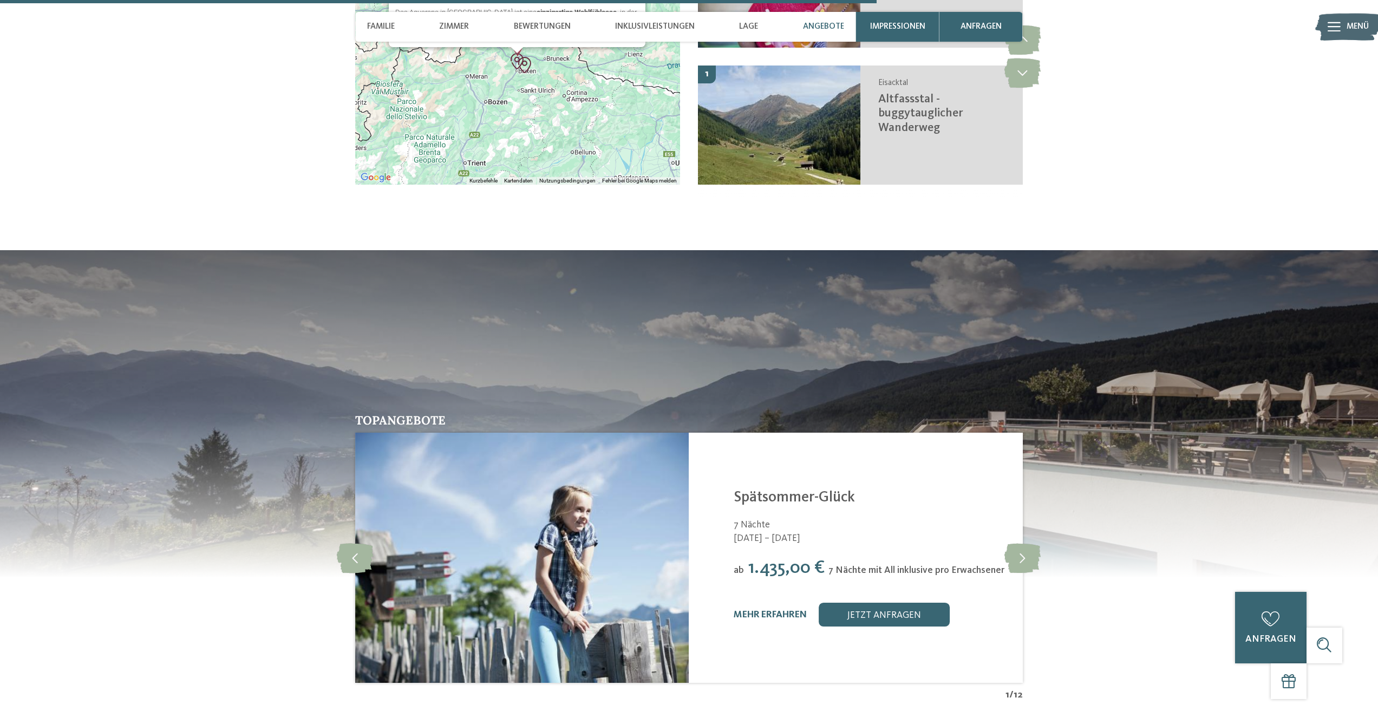
scroll to position [2421, 0]
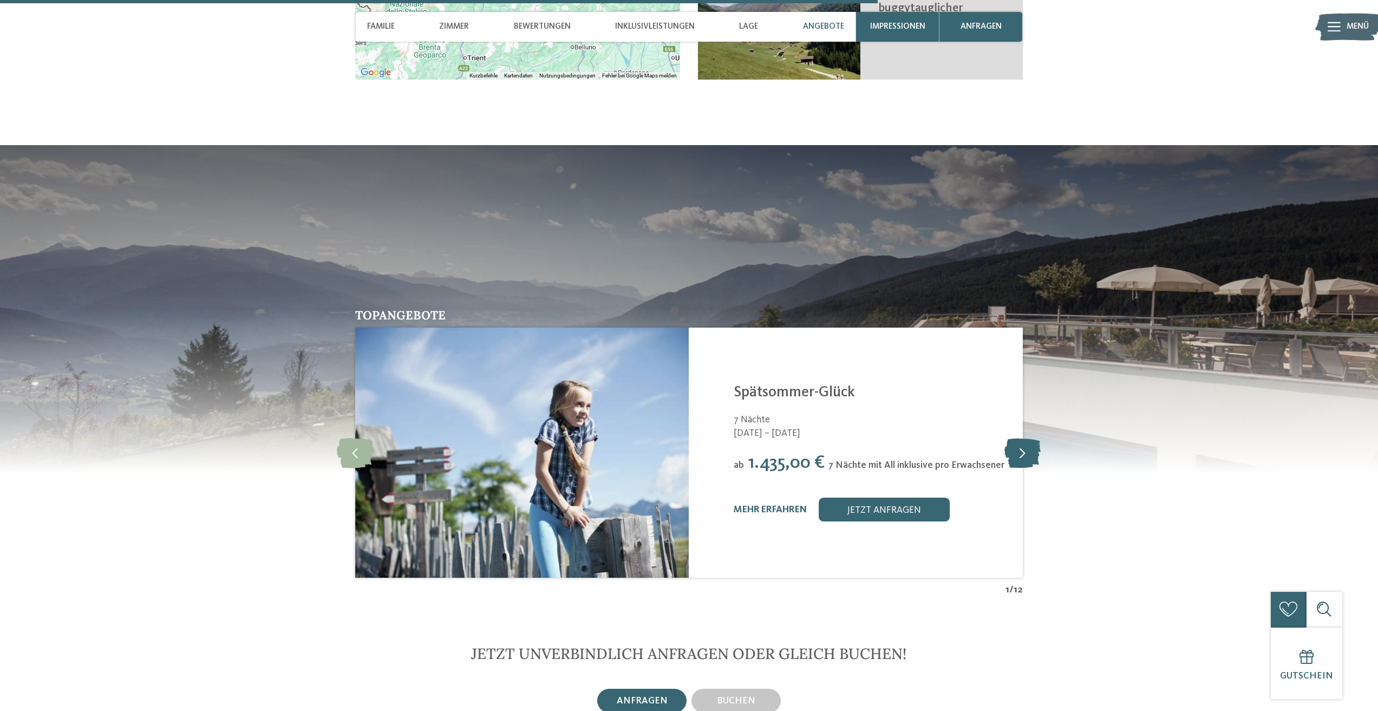
click at [1022, 438] on icon at bounding box center [1022, 453] width 36 height 30
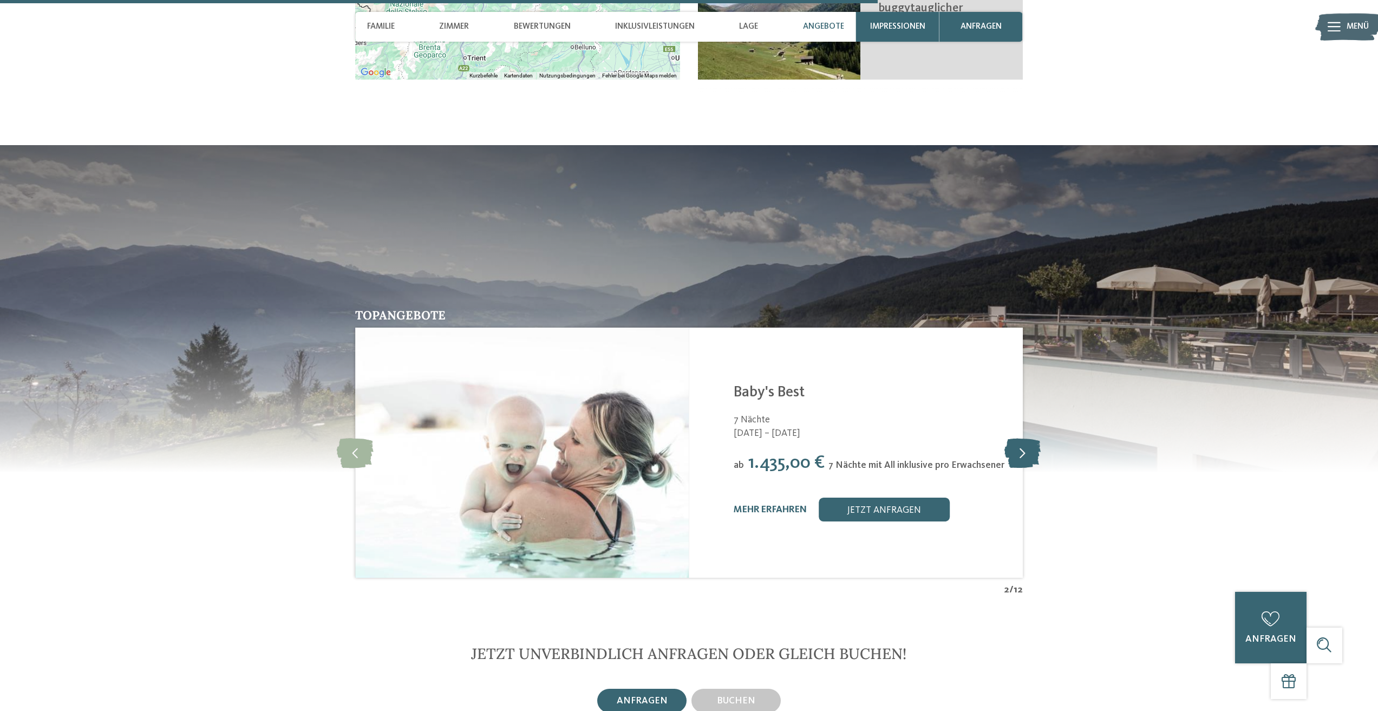
click at [1022, 438] on icon at bounding box center [1022, 453] width 36 height 30
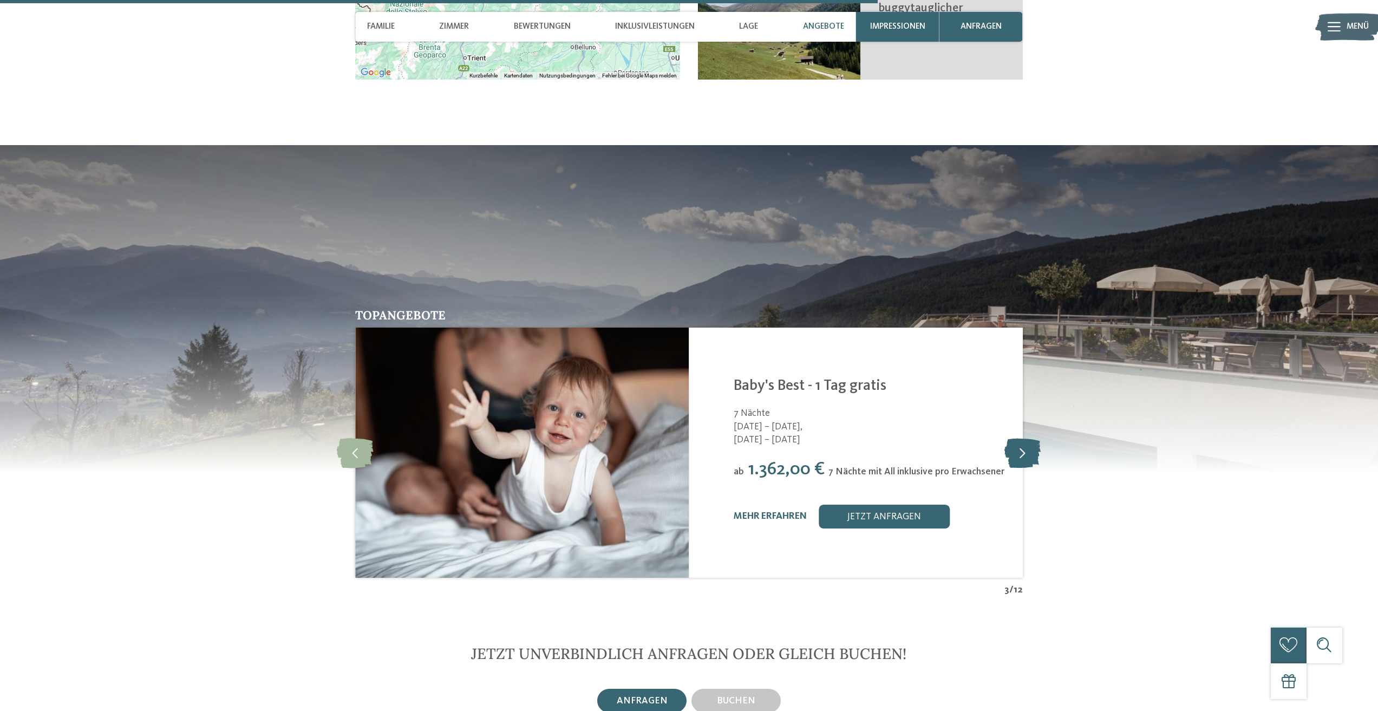
click at [1021, 439] on icon at bounding box center [1022, 453] width 36 height 30
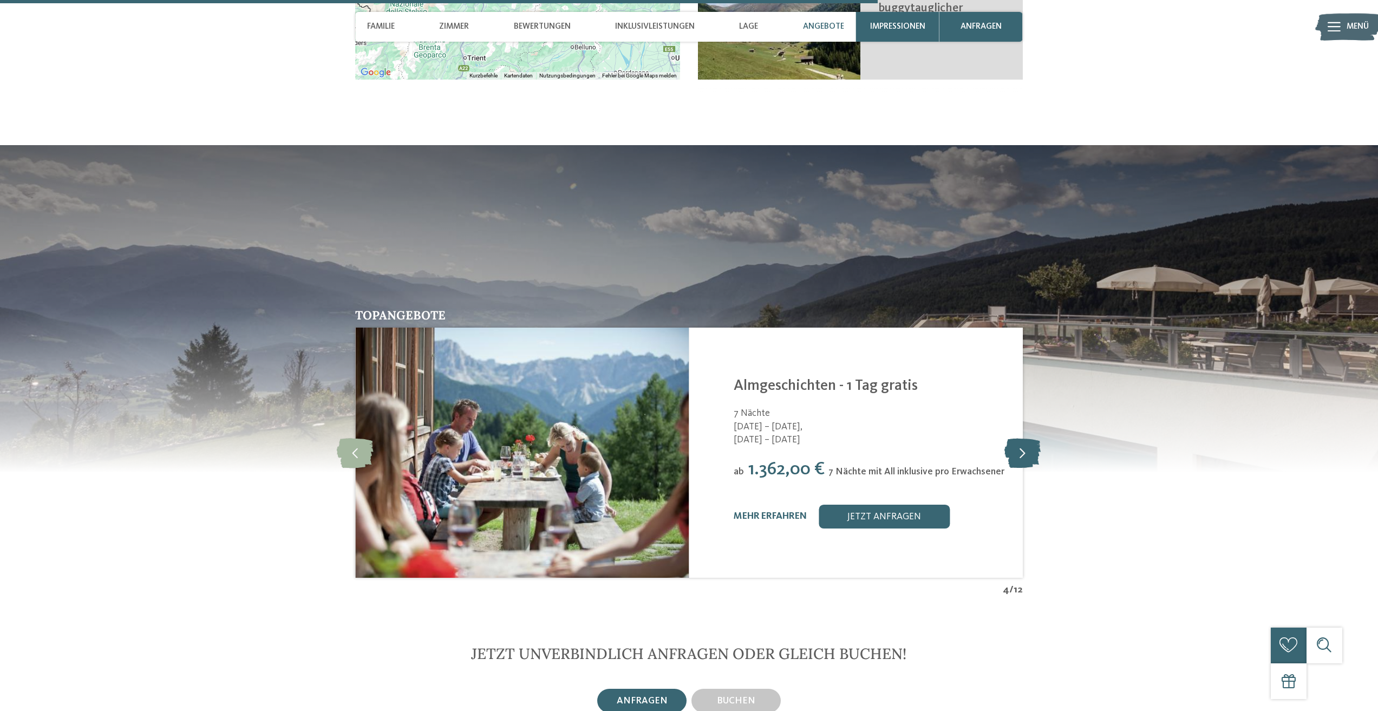
click at [1021, 439] on icon at bounding box center [1022, 453] width 36 height 30
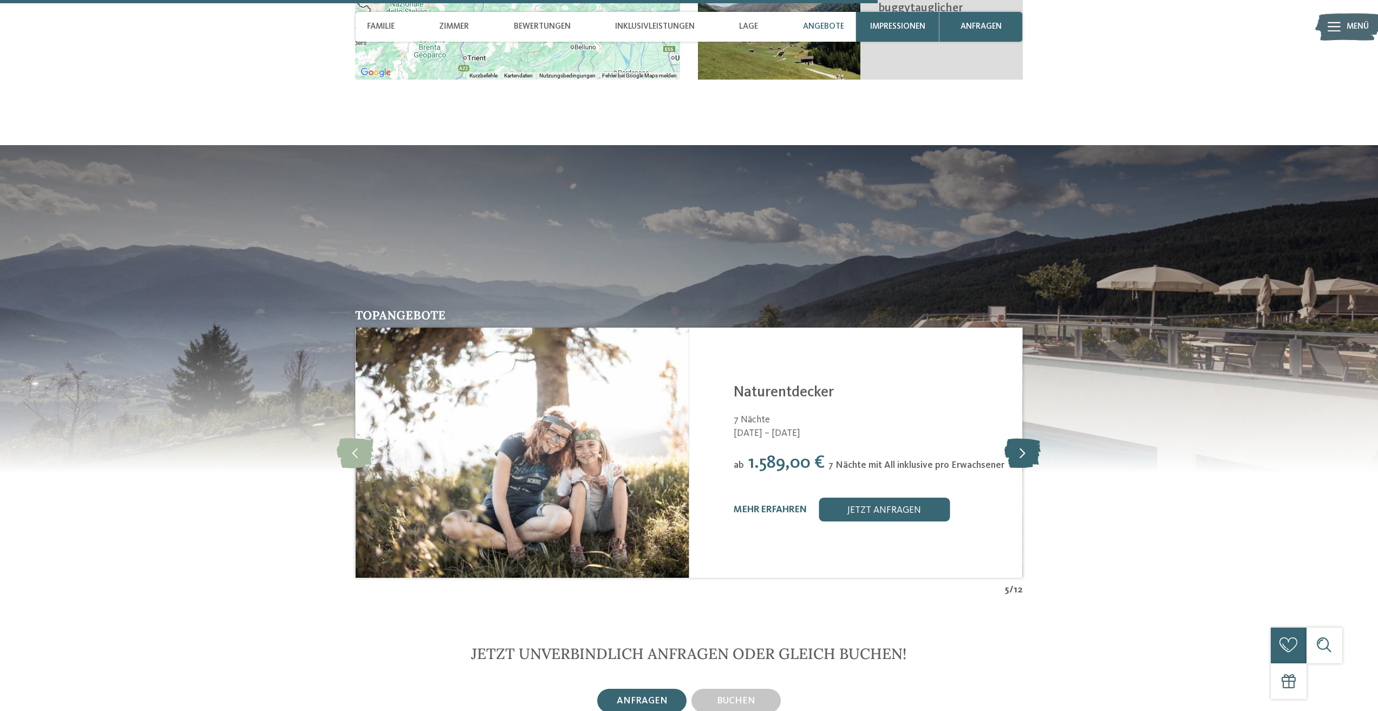
click at [1021, 439] on icon at bounding box center [1022, 453] width 36 height 30
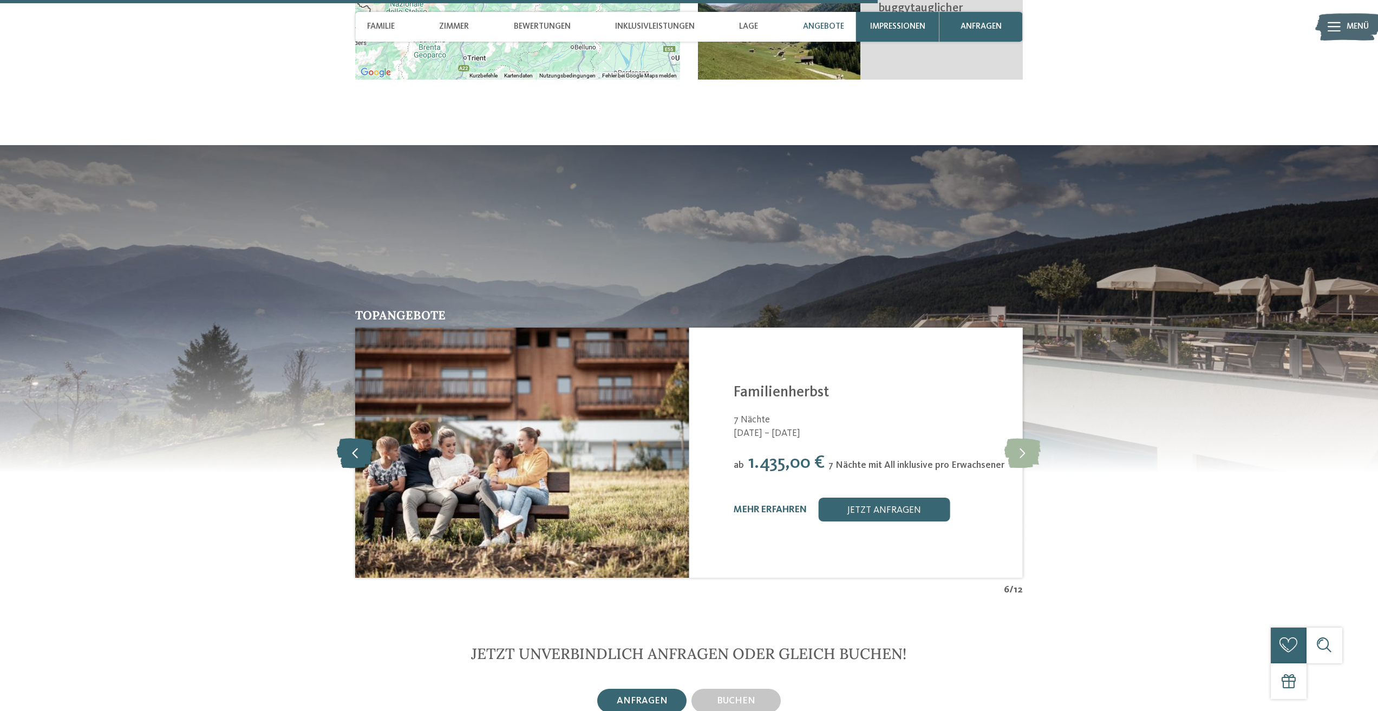
click at [351, 438] on icon at bounding box center [355, 453] width 37 height 30
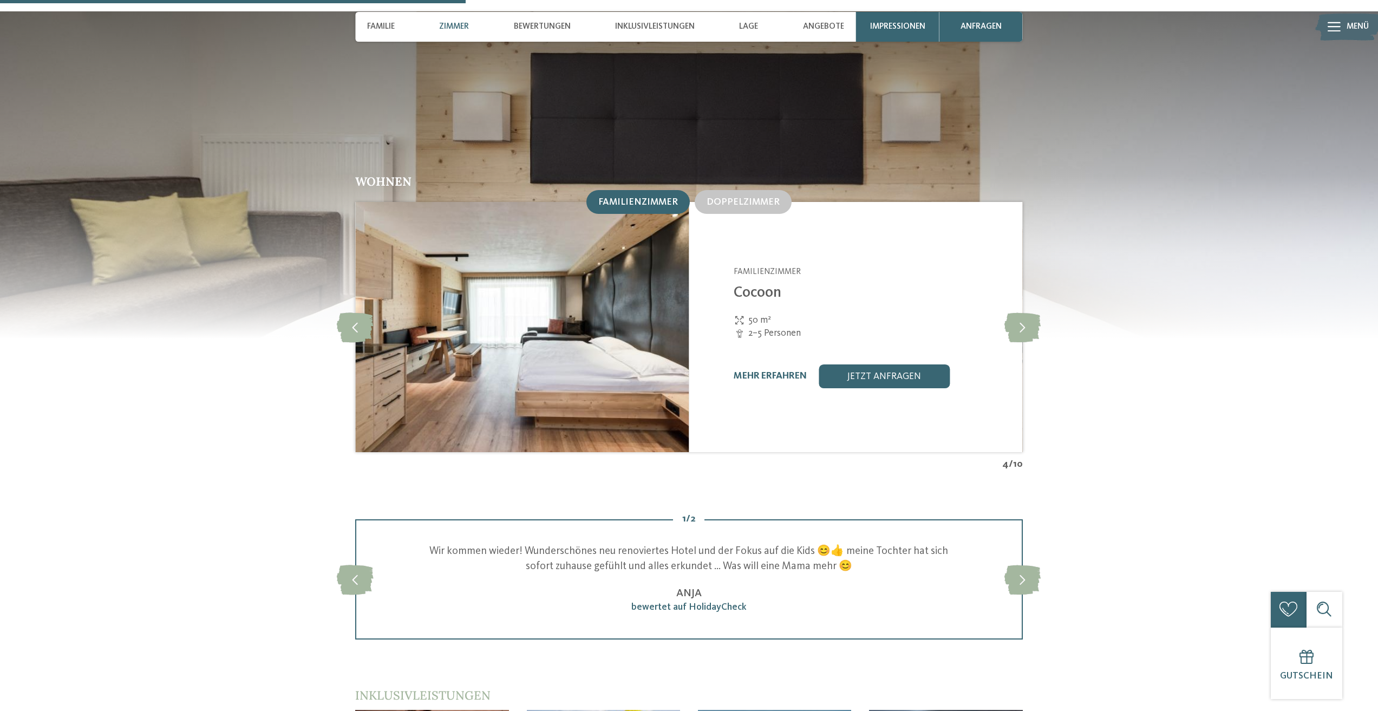
scroll to position [1176, 0]
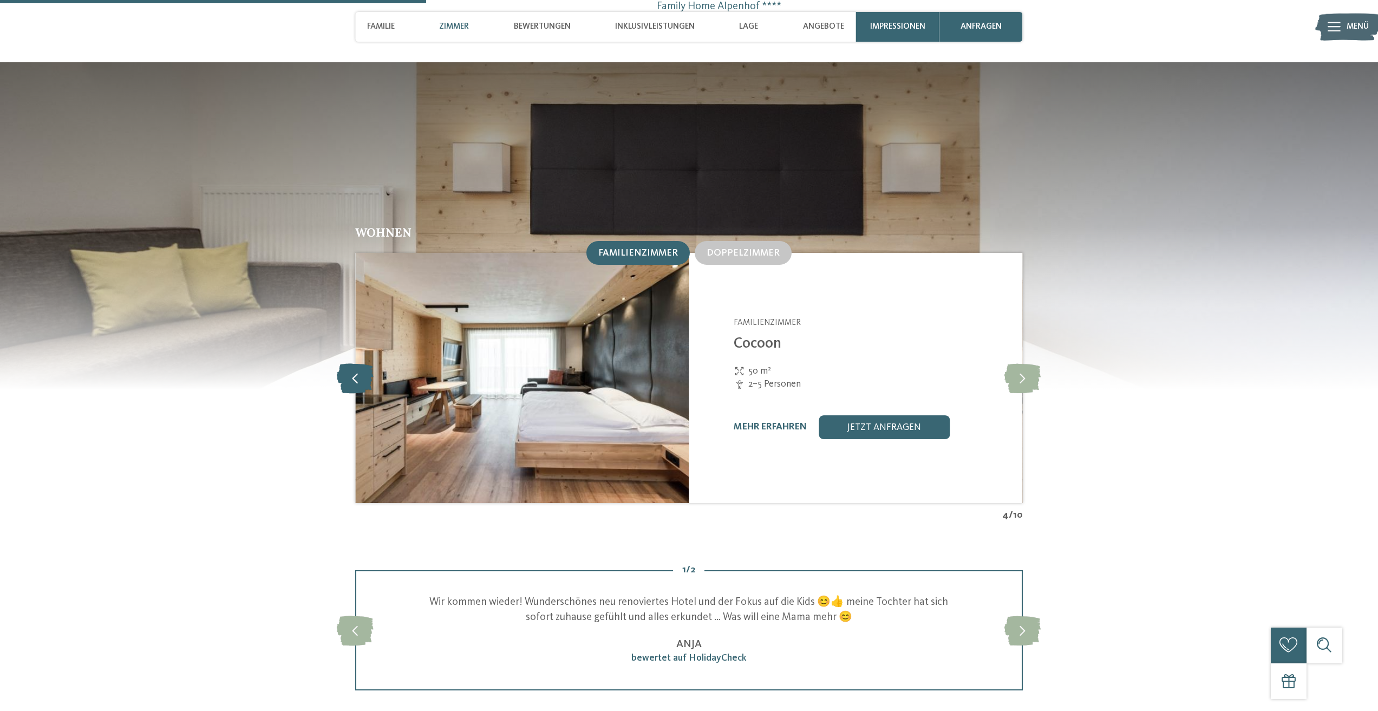
click at [364, 363] on icon at bounding box center [355, 378] width 37 height 30
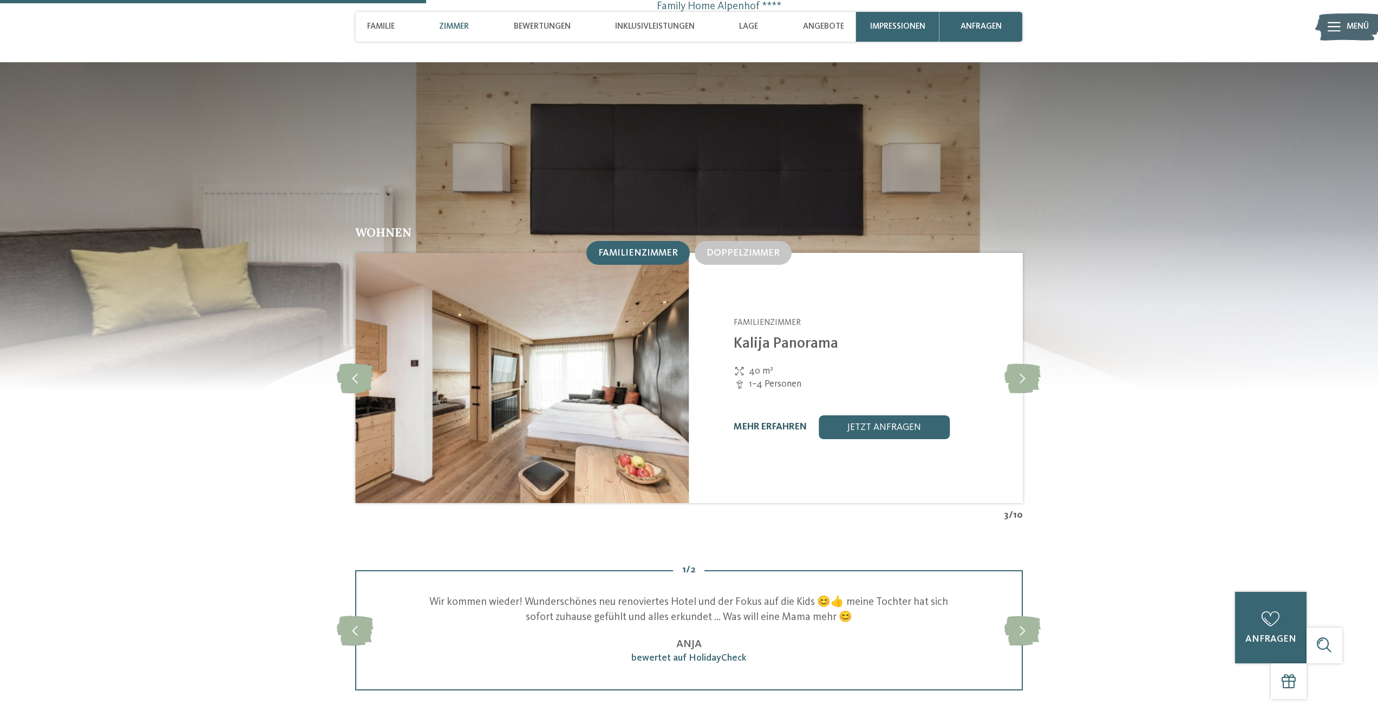
click at [773, 422] on link "mehr erfahren" at bounding box center [769, 426] width 73 height 9
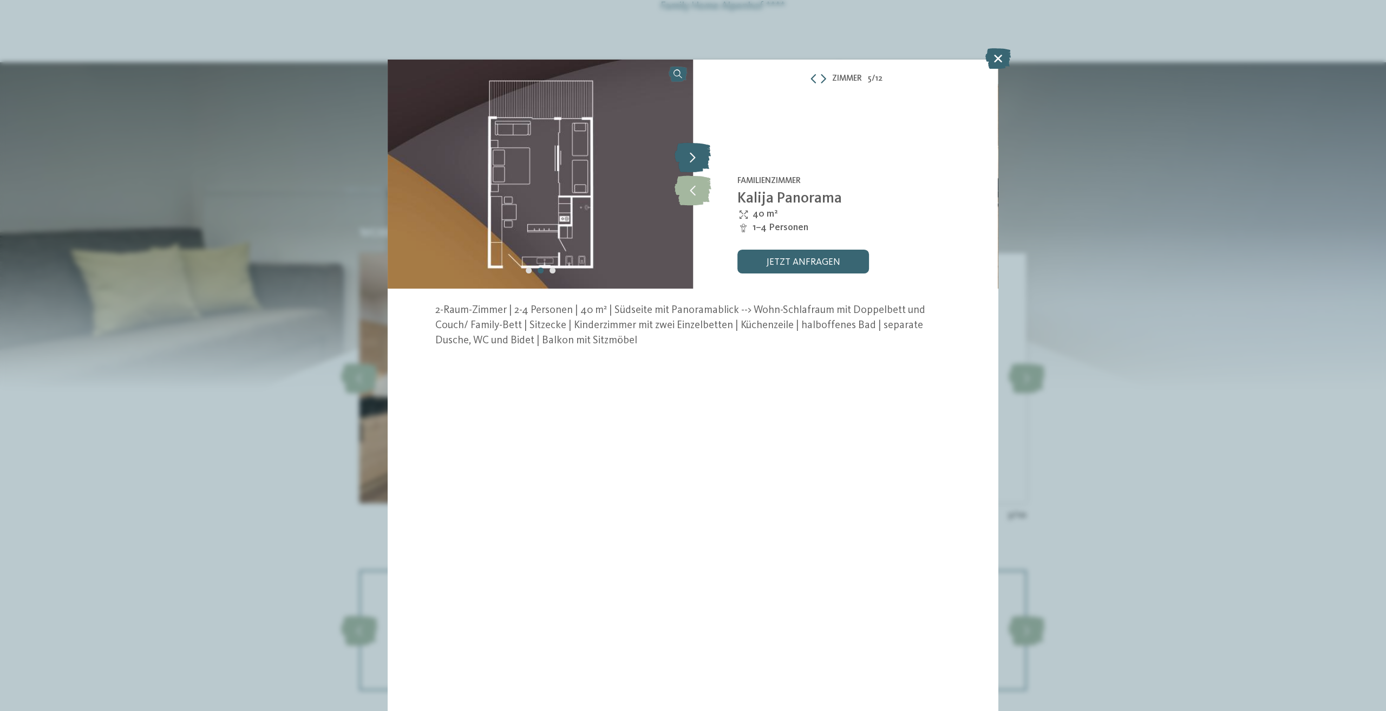
click at [703, 163] on icon at bounding box center [692, 158] width 36 height 30
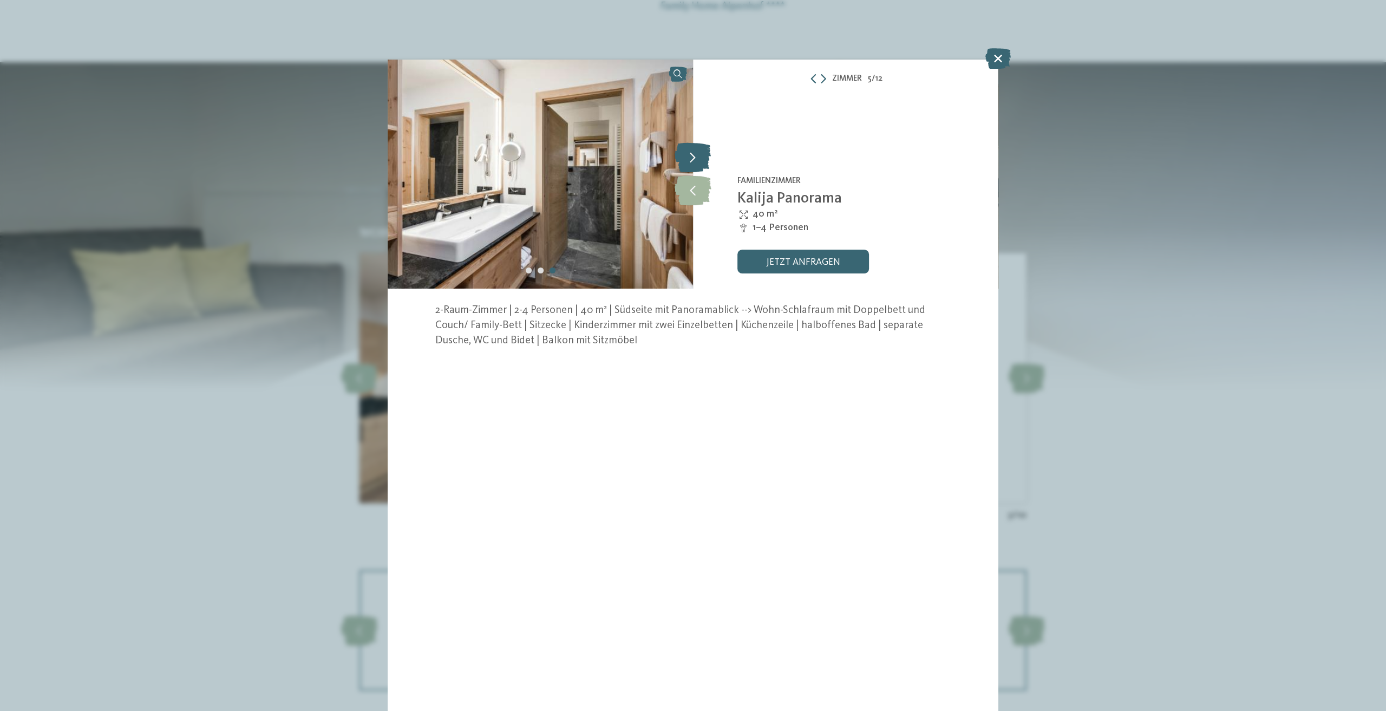
click at [703, 163] on icon at bounding box center [692, 158] width 36 height 30
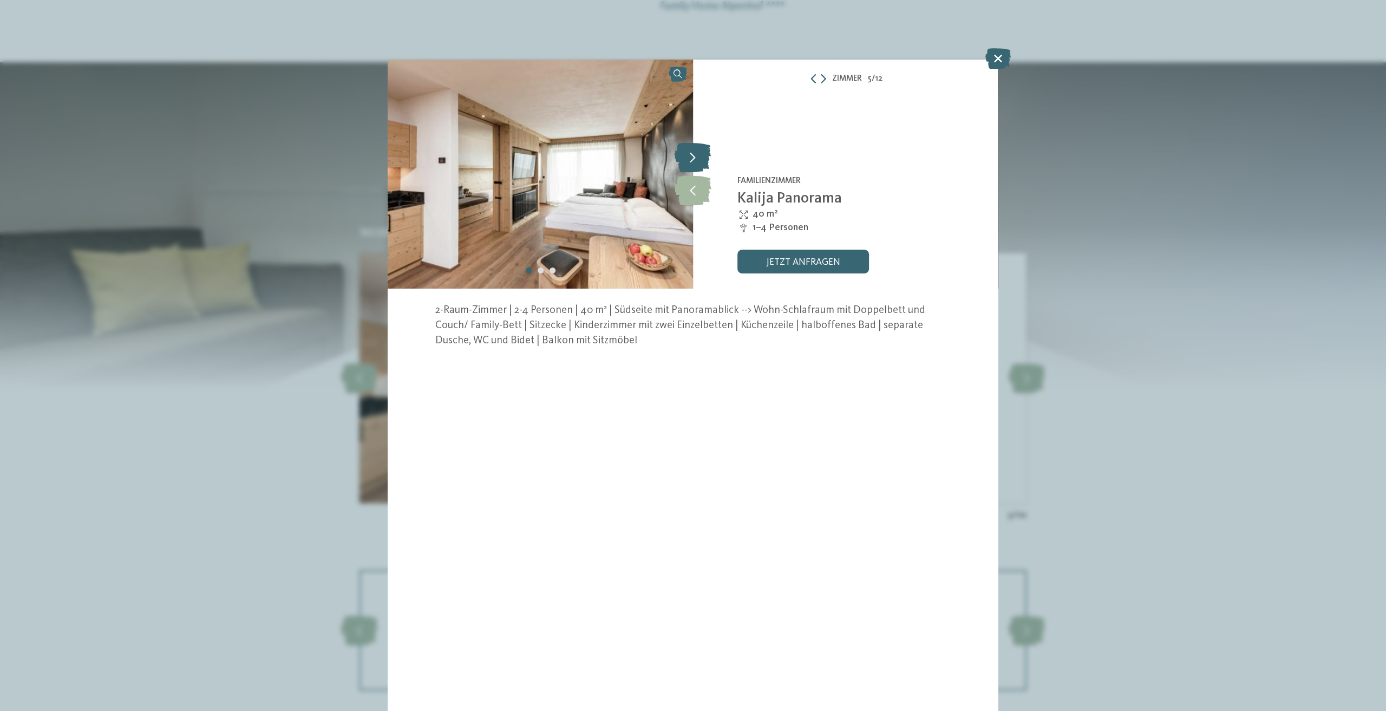
click at [703, 163] on icon at bounding box center [692, 158] width 36 height 30
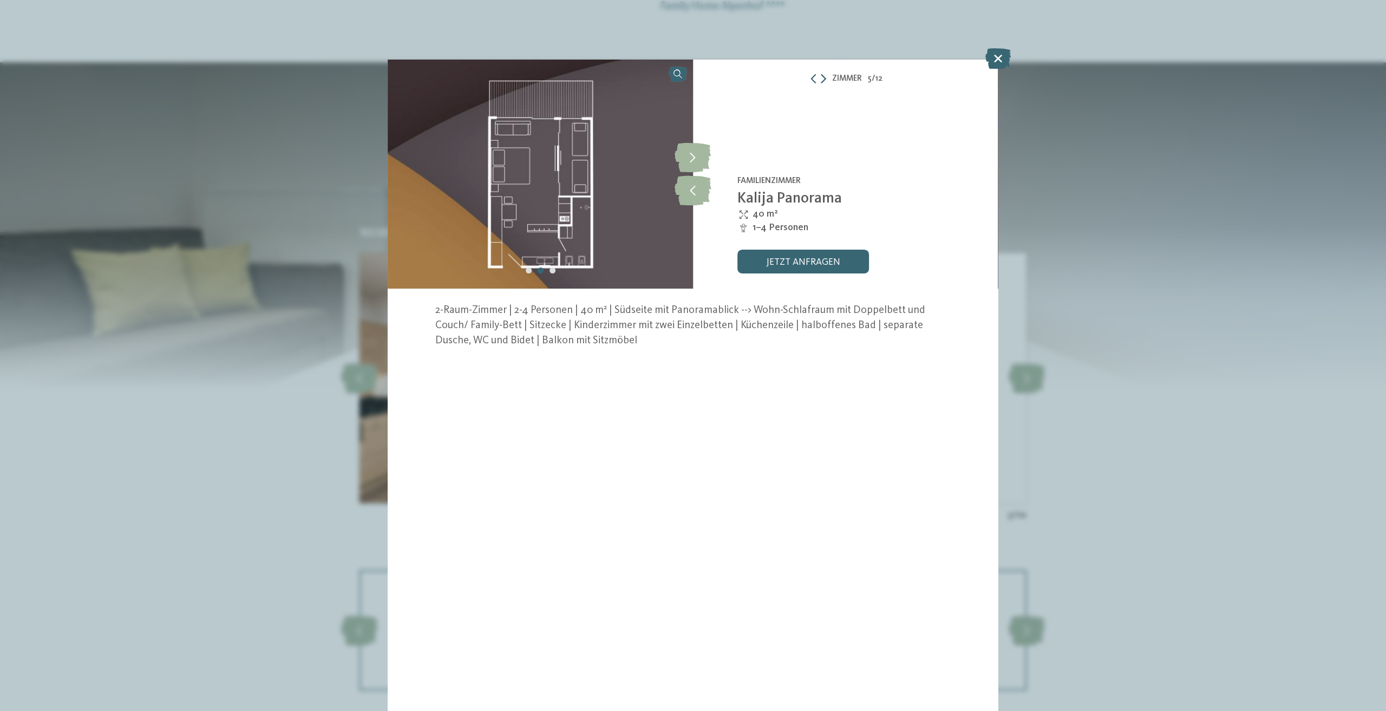
click at [823, 80] on icon at bounding box center [823, 79] width 5 height 10
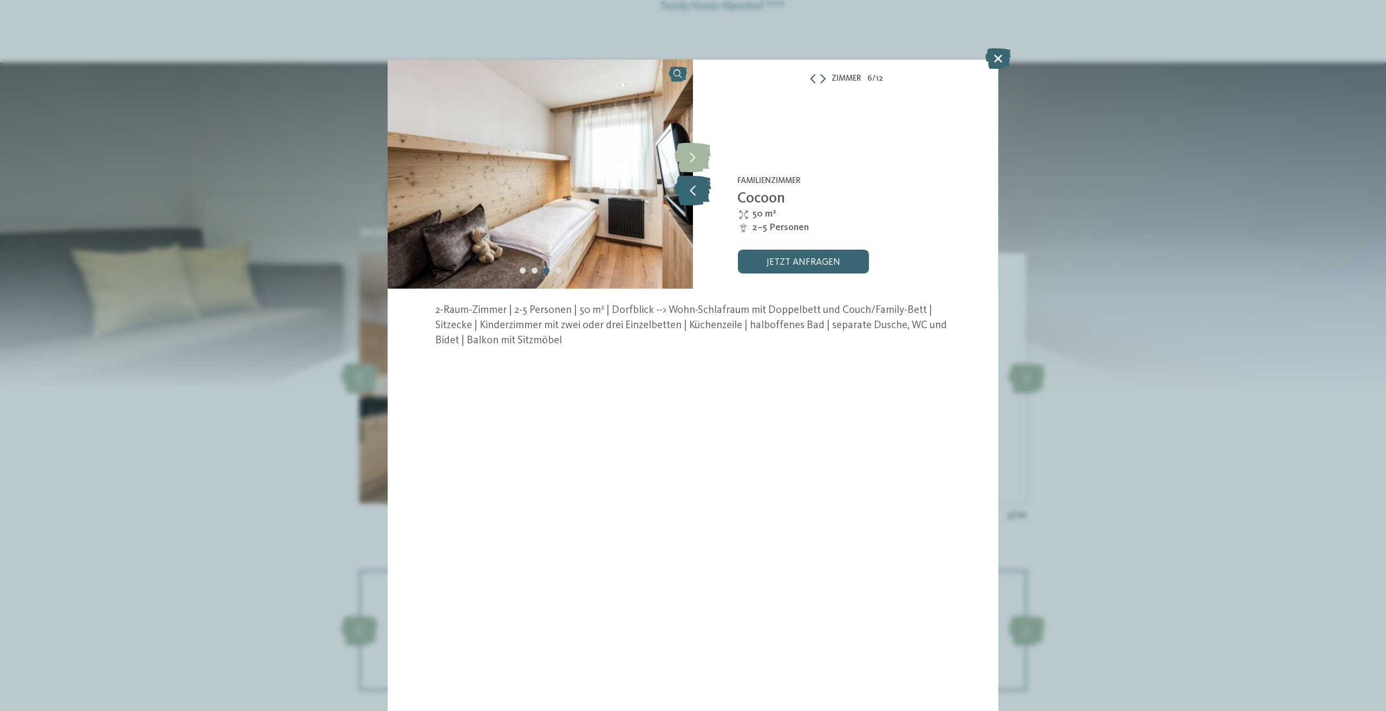
click at [691, 184] on icon at bounding box center [692, 190] width 37 height 30
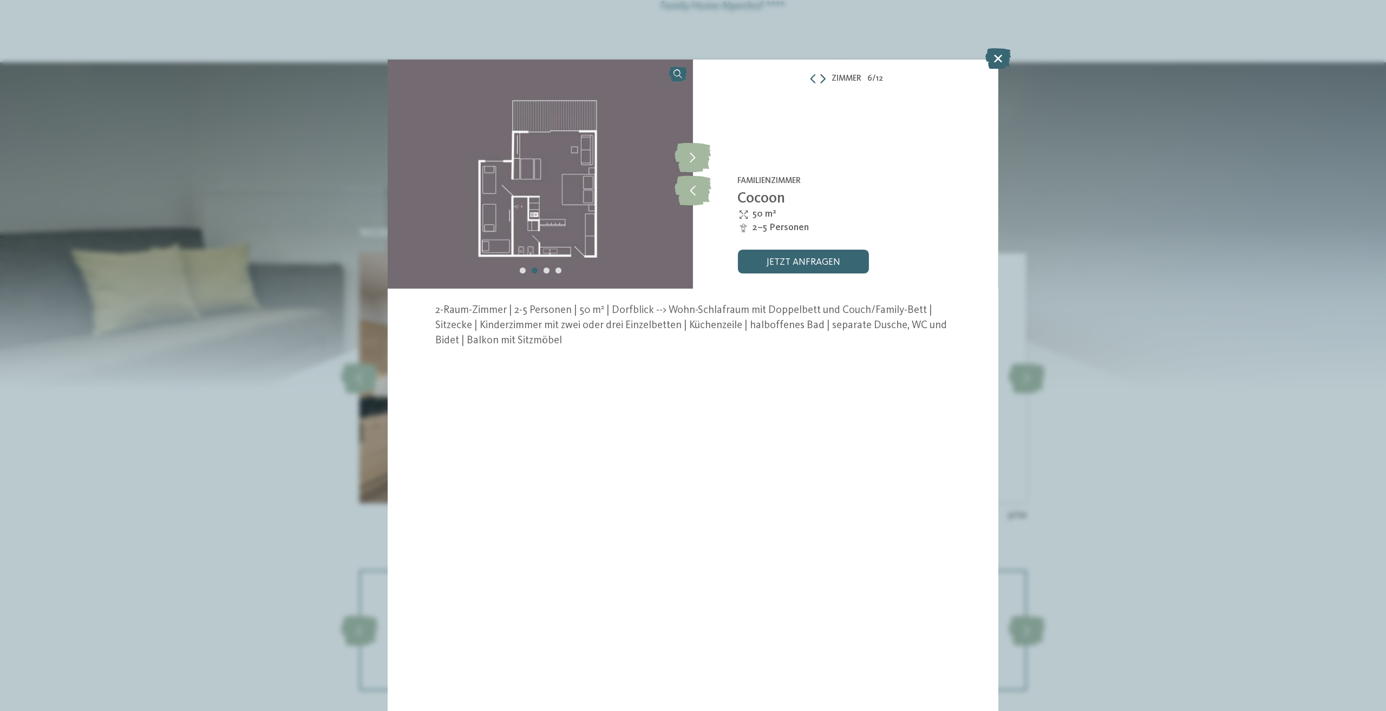
click at [822, 80] on icon at bounding box center [822, 79] width 5 height 10
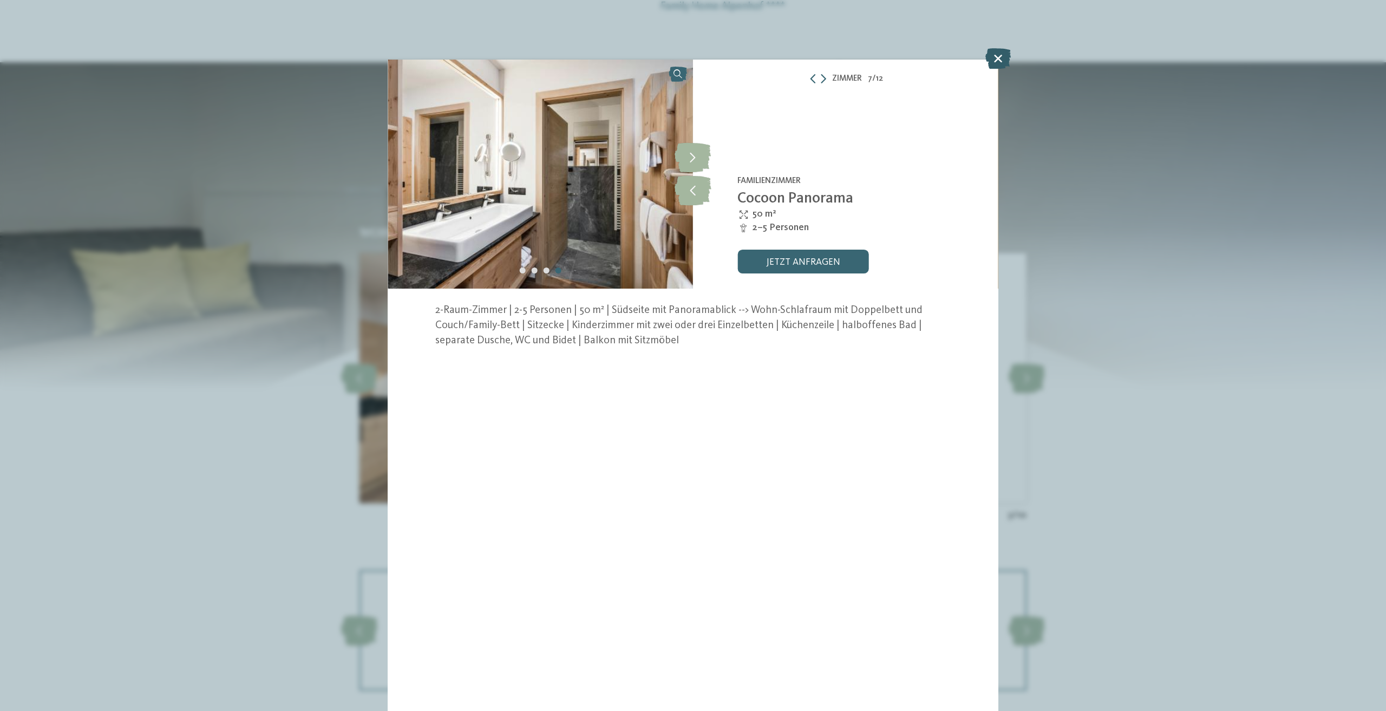
click at [1000, 62] on icon at bounding box center [997, 58] width 25 height 21
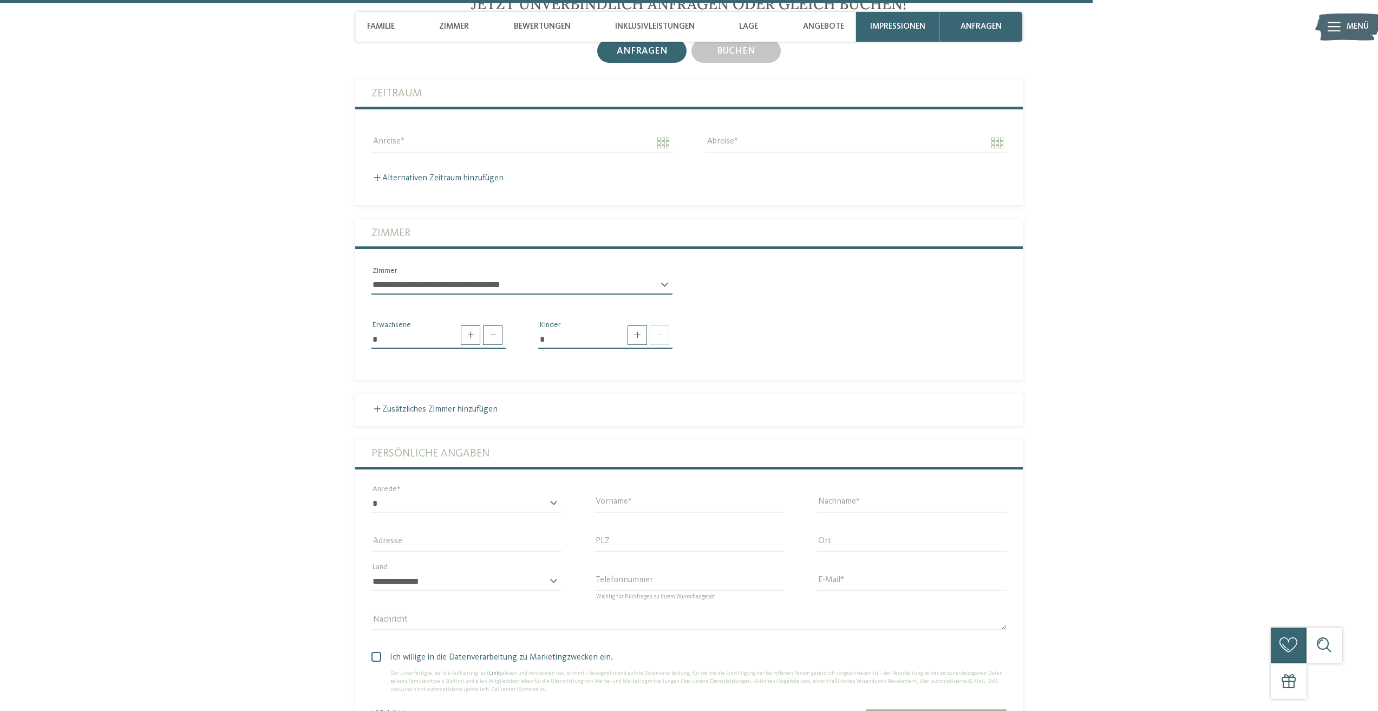
scroll to position [2800, 0]
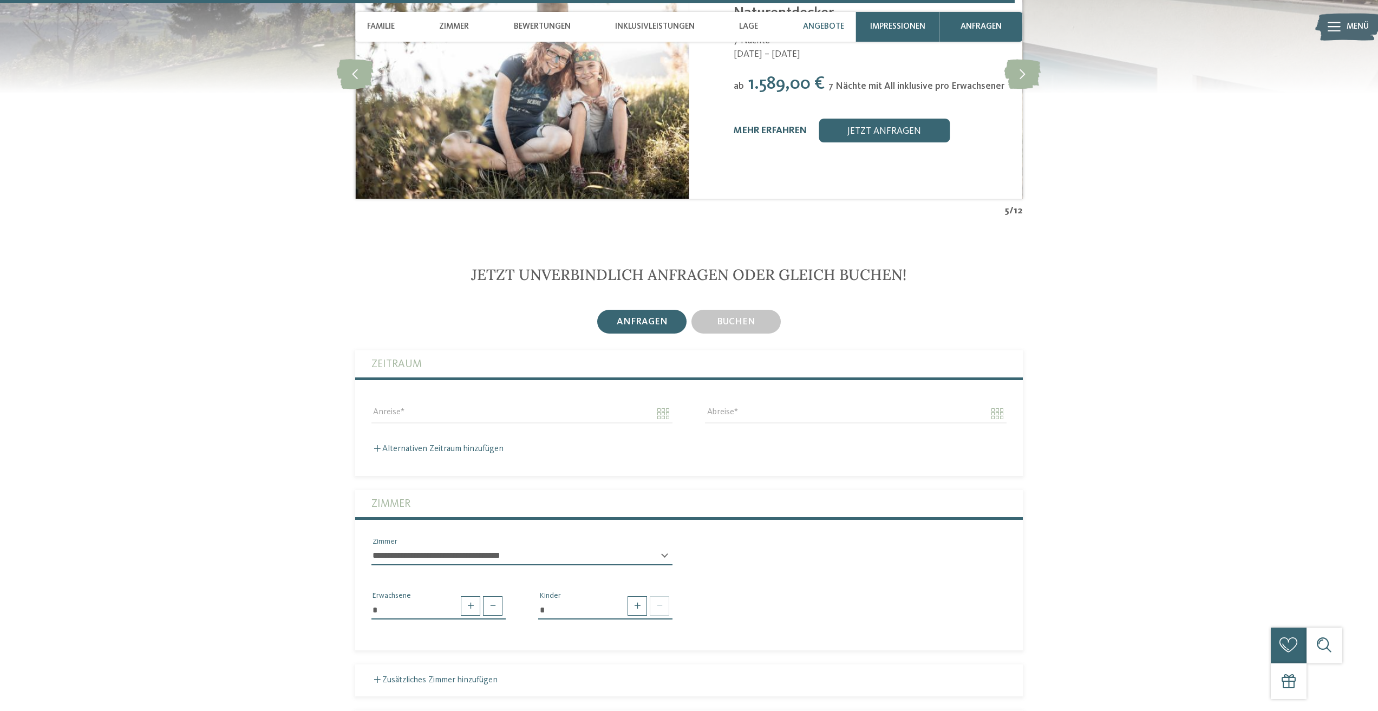
click at [771, 126] on link "mehr erfahren" at bounding box center [769, 130] width 73 height 9
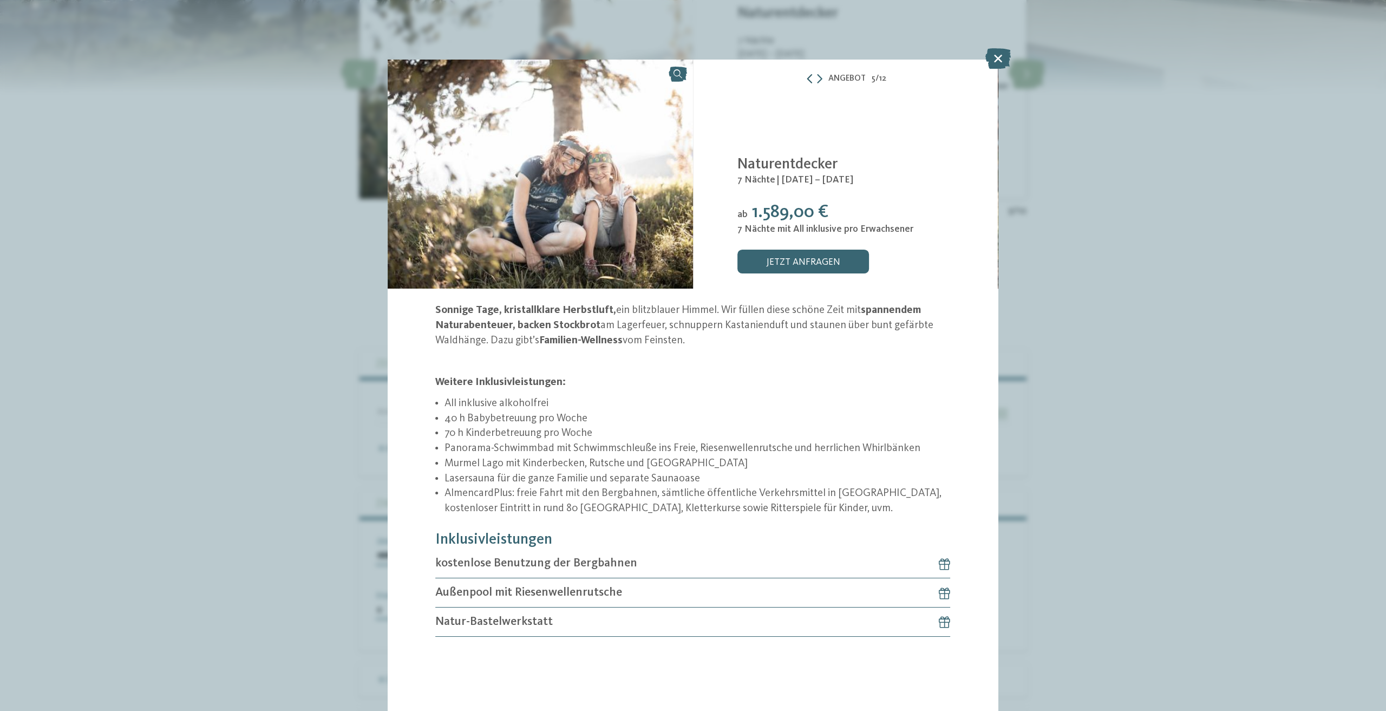
click at [810, 79] on icon at bounding box center [809, 79] width 9 height 10
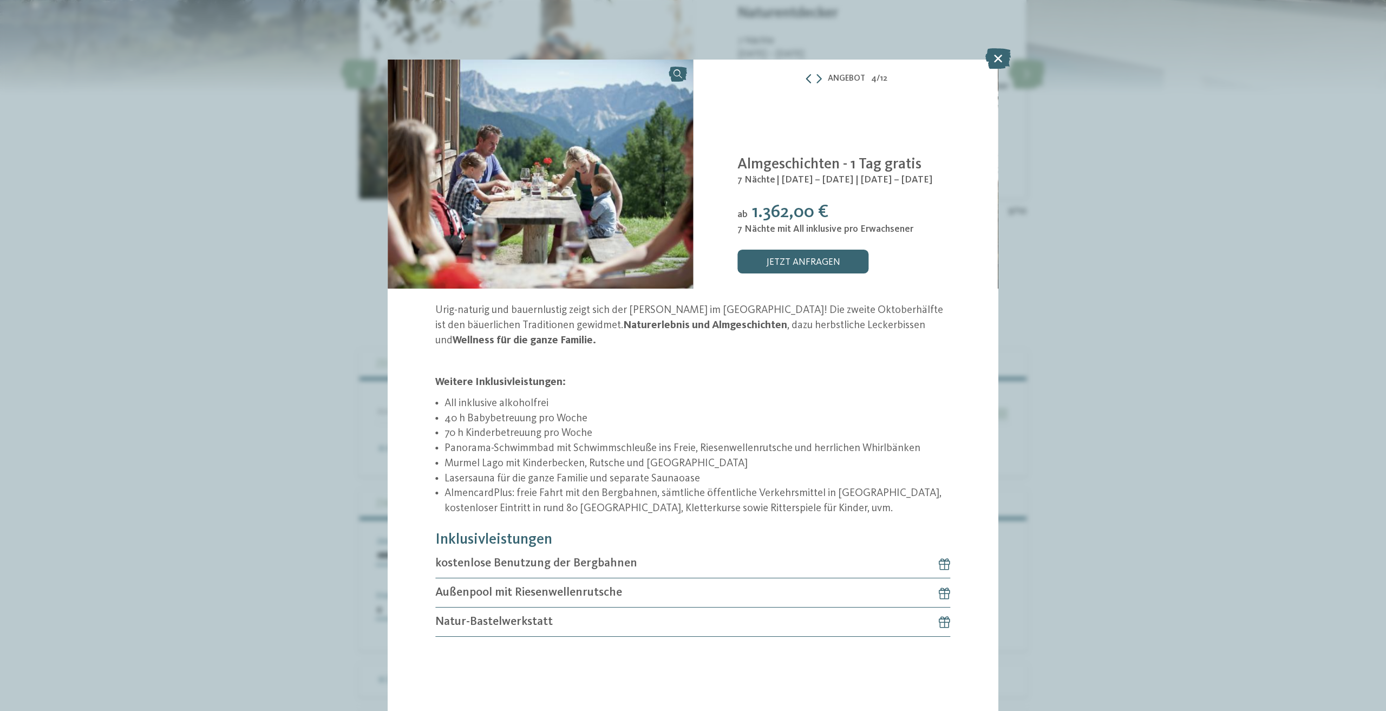
click at [810, 79] on icon at bounding box center [808, 79] width 9 height 10
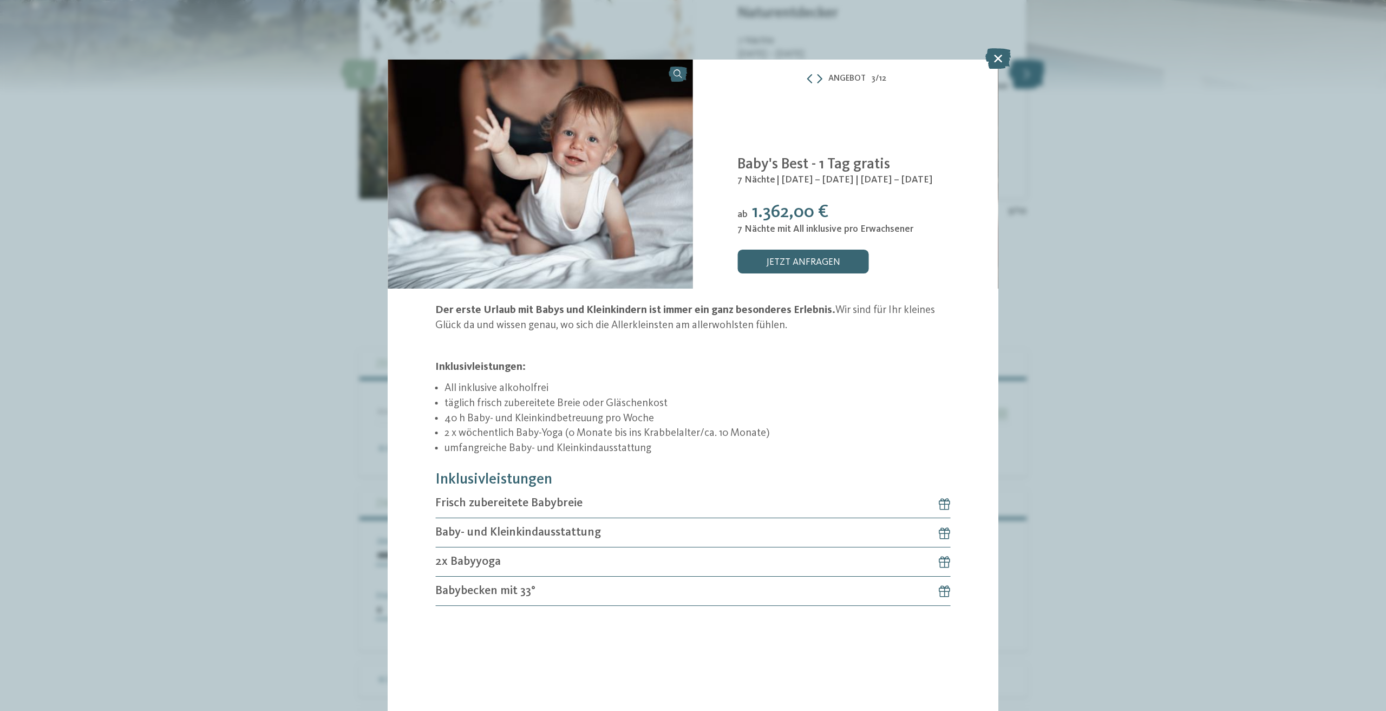
click at [996, 63] on icon at bounding box center [997, 58] width 25 height 21
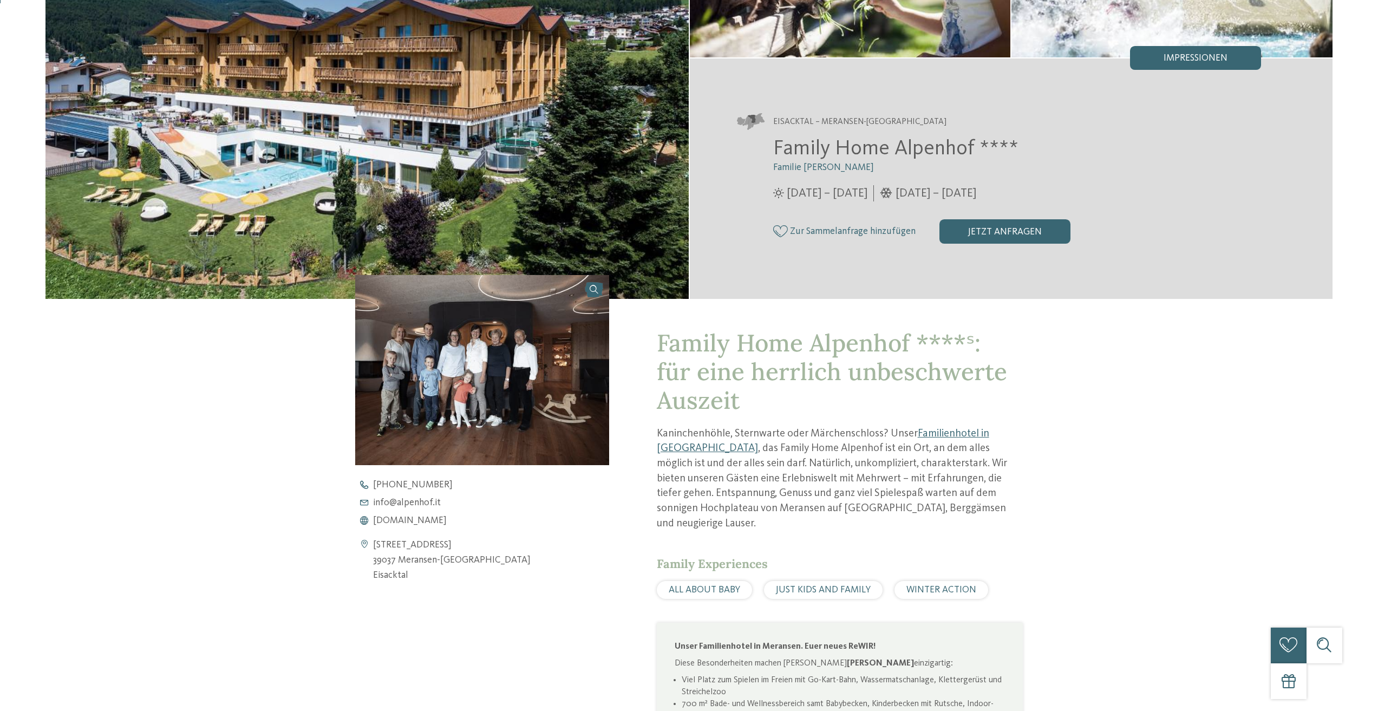
scroll to position [325, 0]
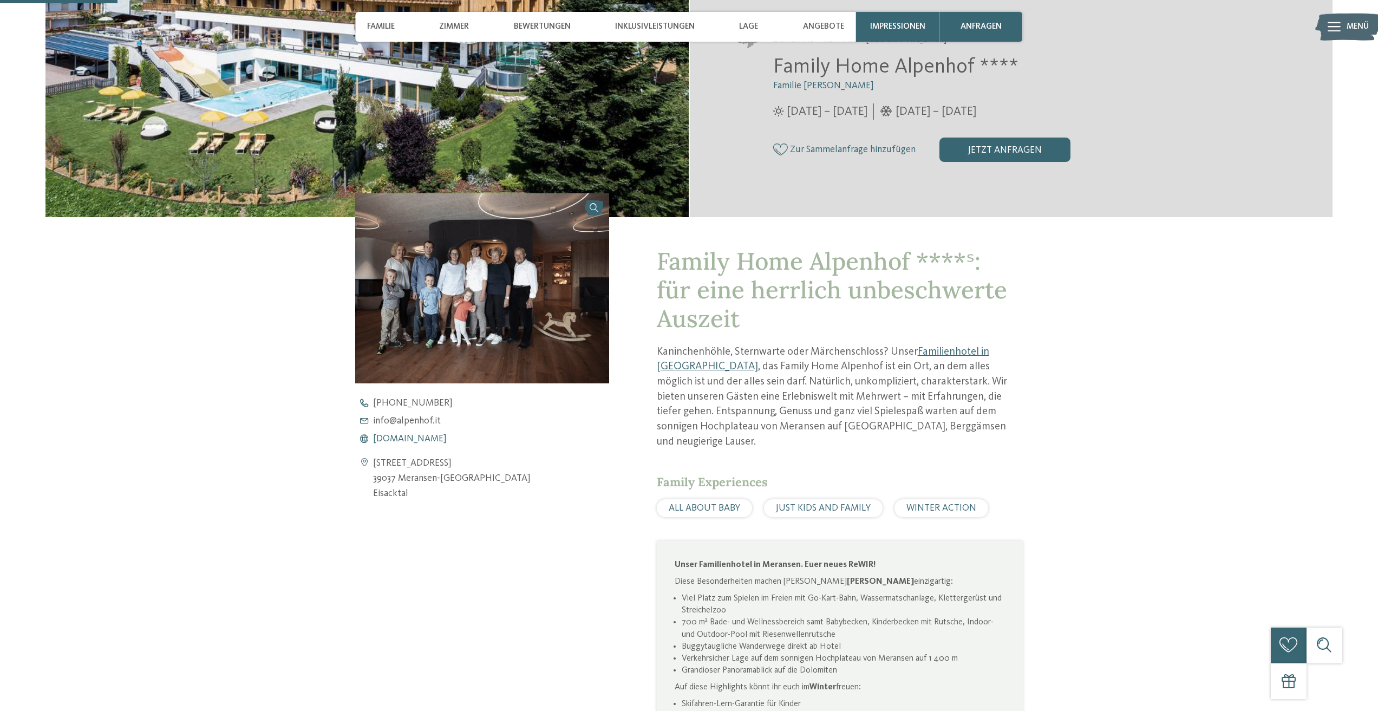
click at [410, 439] on span "www.alpenhof.it" at bounding box center [410, 439] width 74 height 10
